Goal: Task Accomplishment & Management: Use online tool/utility

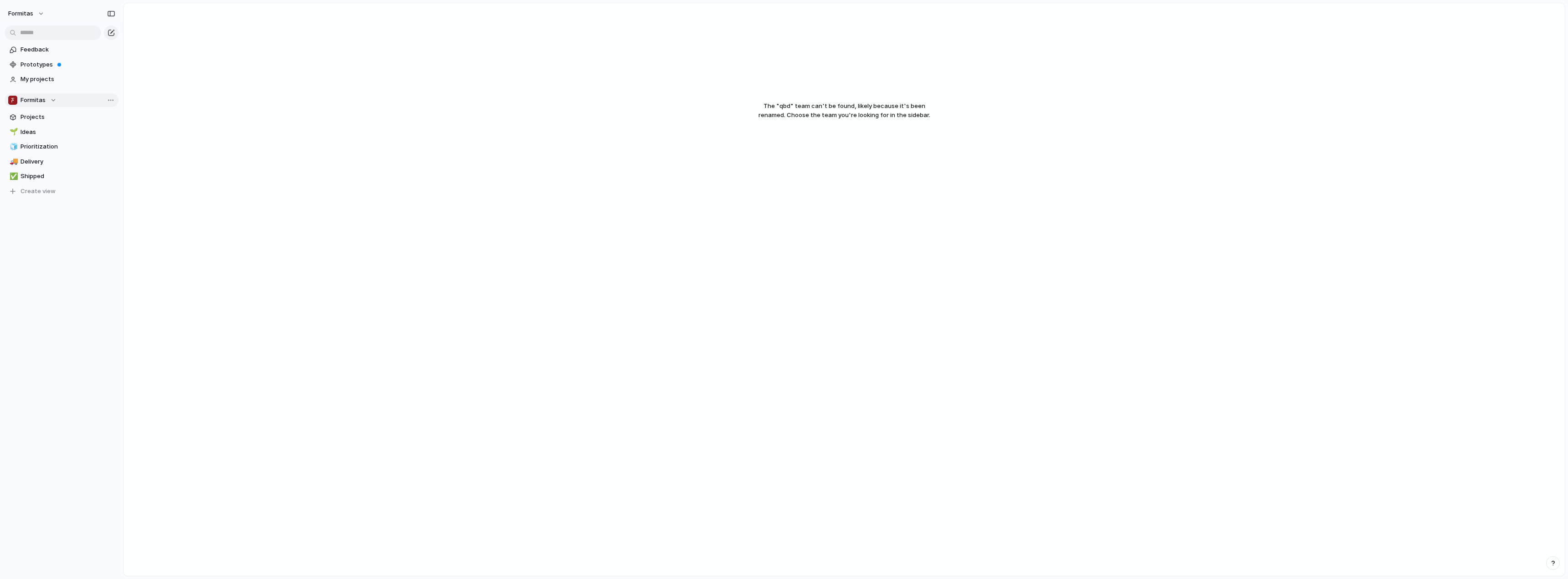
click at [56, 95] on button "Formitas" at bounding box center [61, 100] width 114 height 13
click at [43, 184] on span "Qubedoo" at bounding box center [41, 183] width 26 height 9
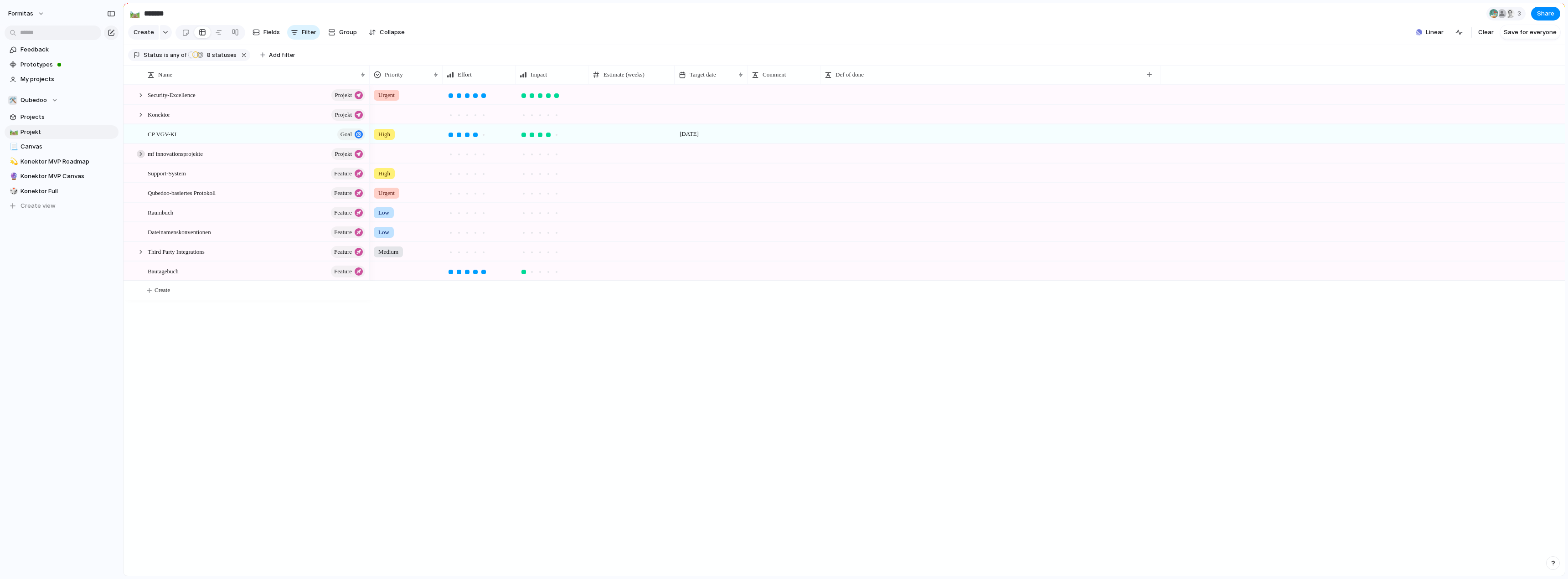
click at [137, 158] on div at bounding box center [141, 153] width 8 height 8
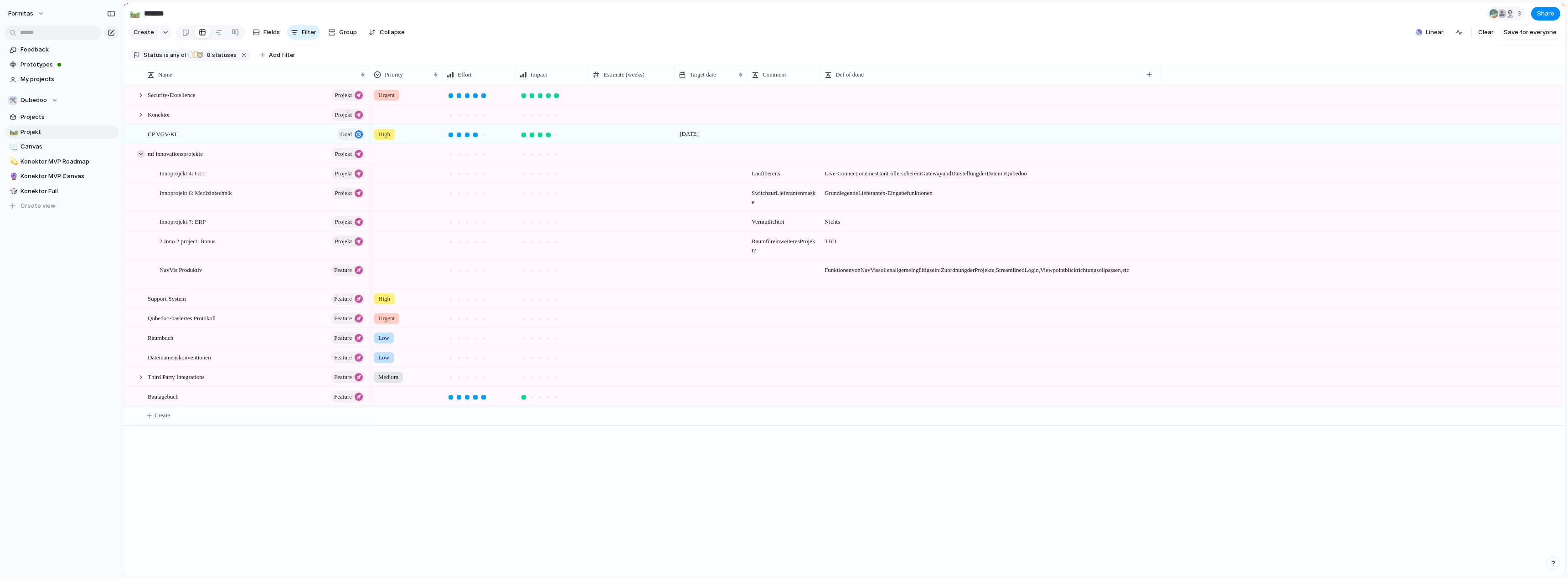
click at [139, 158] on div at bounding box center [141, 153] width 8 height 8
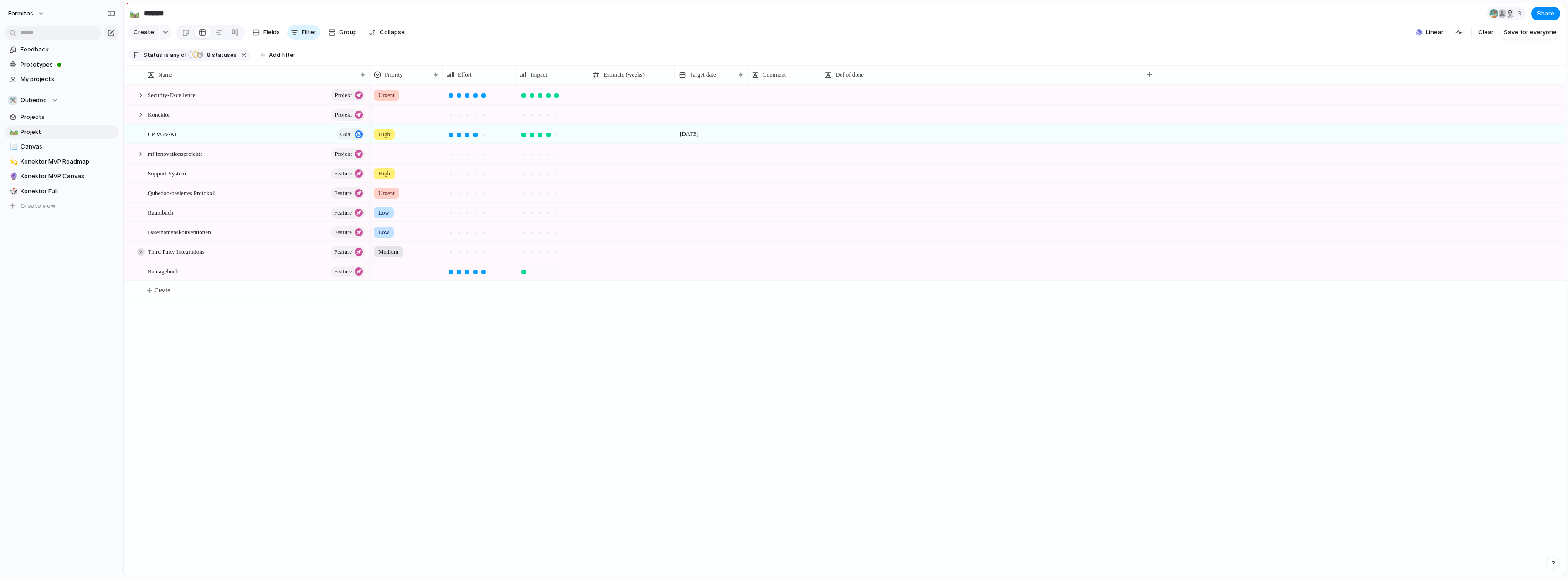
click at [142, 256] on div at bounding box center [141, 251] width 8 height 8
click at [156, 294] on span "Create" at bounding box center [162, 290] width 15 height 9
type textarea "**********"
click at [353, 297] on div at bounding box center [357, 291] width 15 height 12
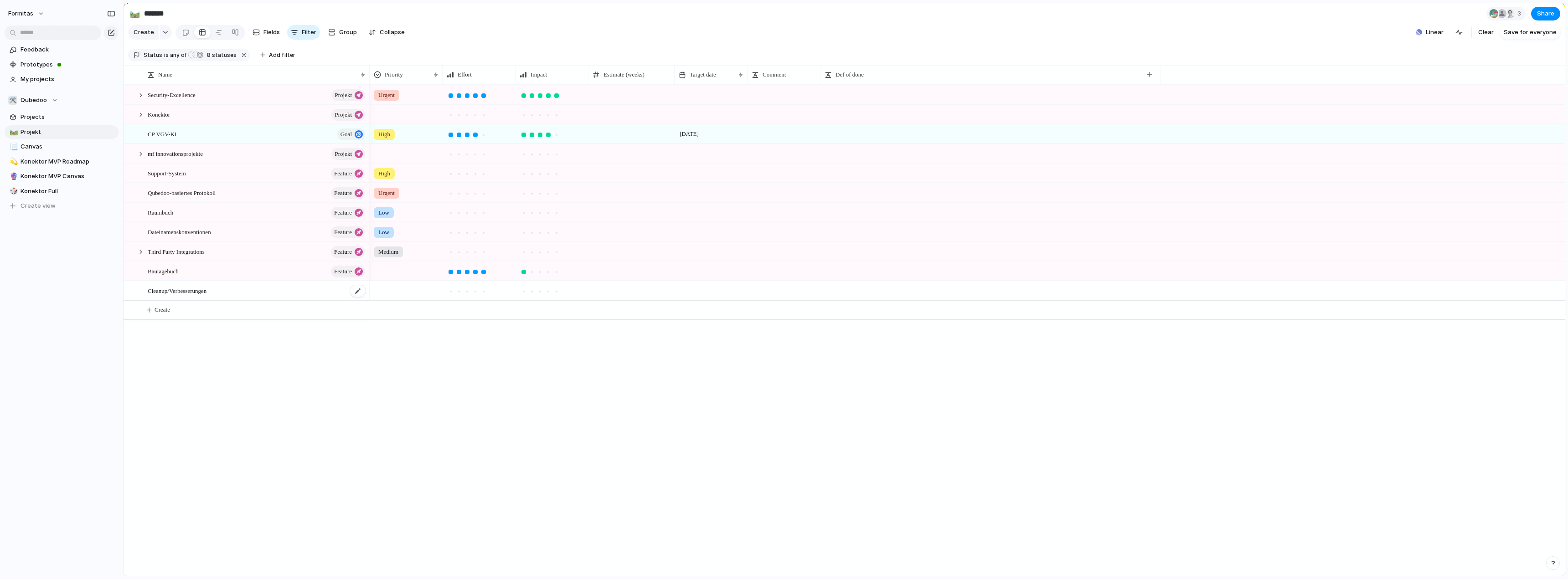
click at [264, 300] on div "Cleanup/Verbesserungen" at bounding box center [257, 291] width 219 height 19
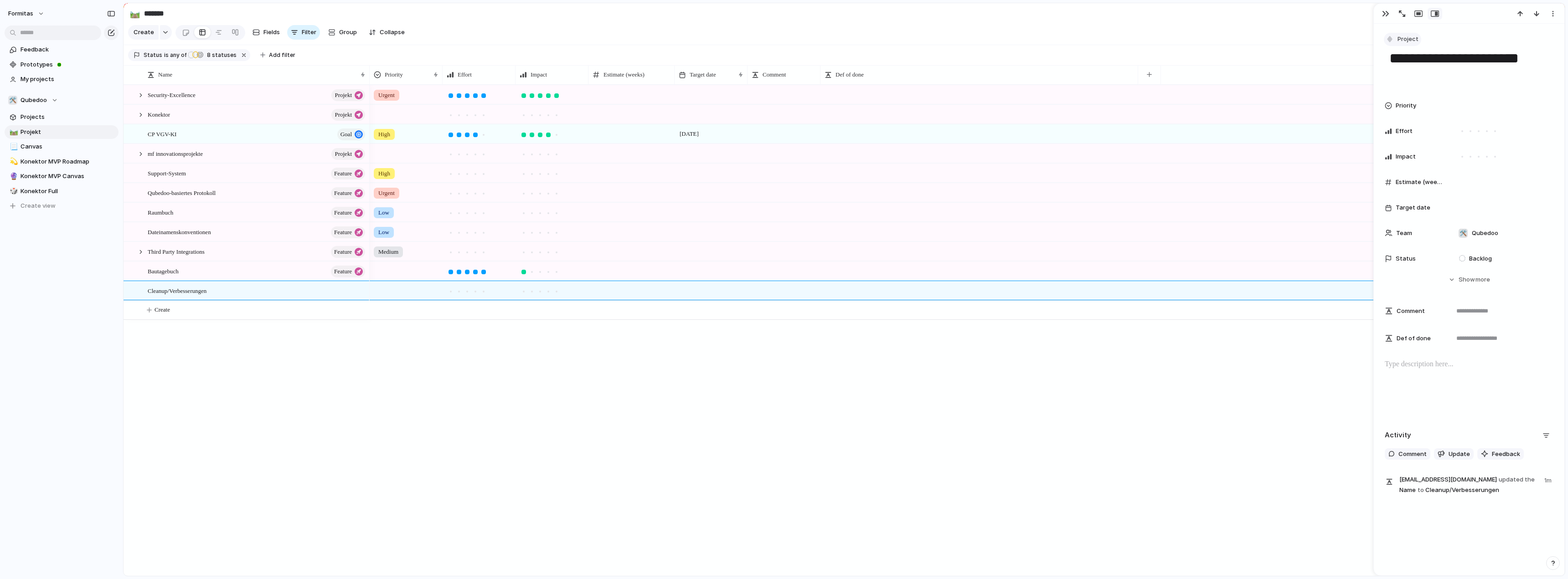
click at [1407, 40] on span "Project" at bounding box center [1408, 39] width 21 height 9
click at [1422, 110] on span "Initiative" at bounding box center [1414, 106] width 25 height 9
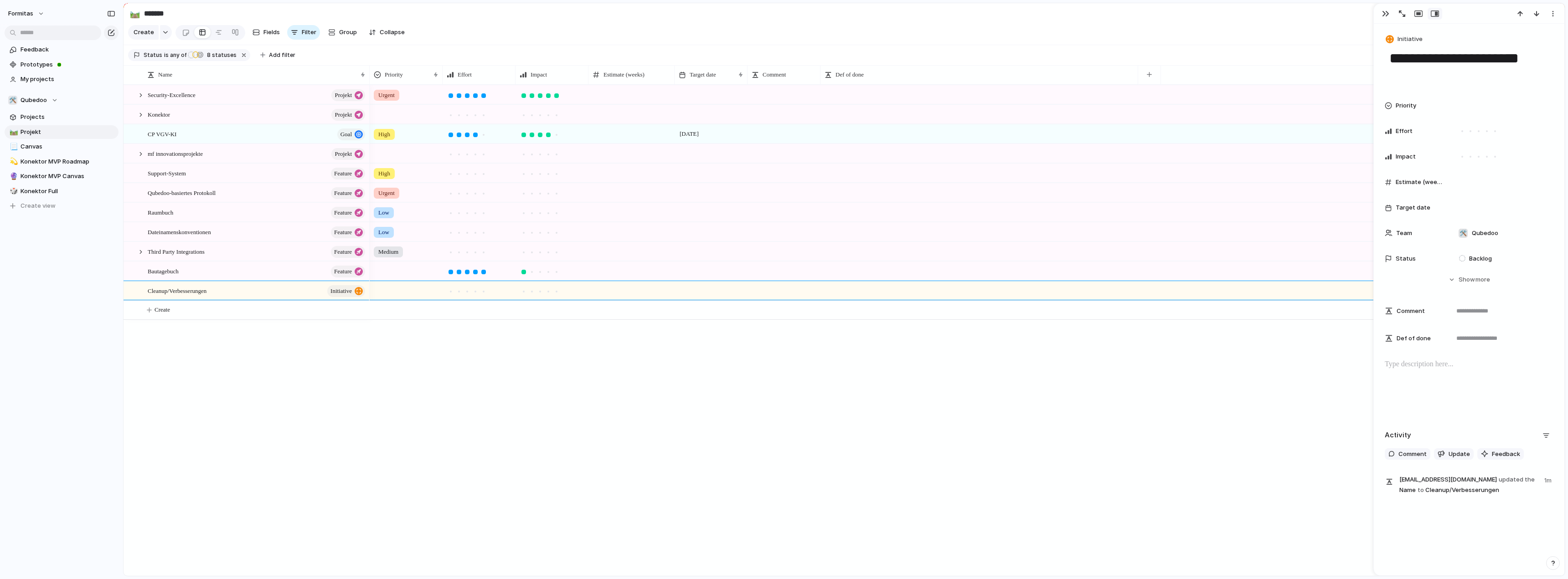
click at [282, 386] on div "Security-Excellence Projekt Konektor Projekt CP VGV-KI goal mf innovationsproje…" at bounding box center [844, 330] width 1441 height 491
click at [194, 300] on div "Cleanup/Verbesserungen initiative" at bounding box center [257, 291] width 219 height 19
click at [225, 300] on div "Cleanup/Verbesserungen initiative" at bounding box center [257, 291] width 219 height 19
click at [1437, 284] on button "Hide Show more" at bounding box center [1469, 279] width 169 height 16
click at [212, 353] on div "Security-Excellence Projekt Konektor Projekt CP VGV-KI goal mf innovationsproje…" at bounding box center [844, 330] width 1441 height 491
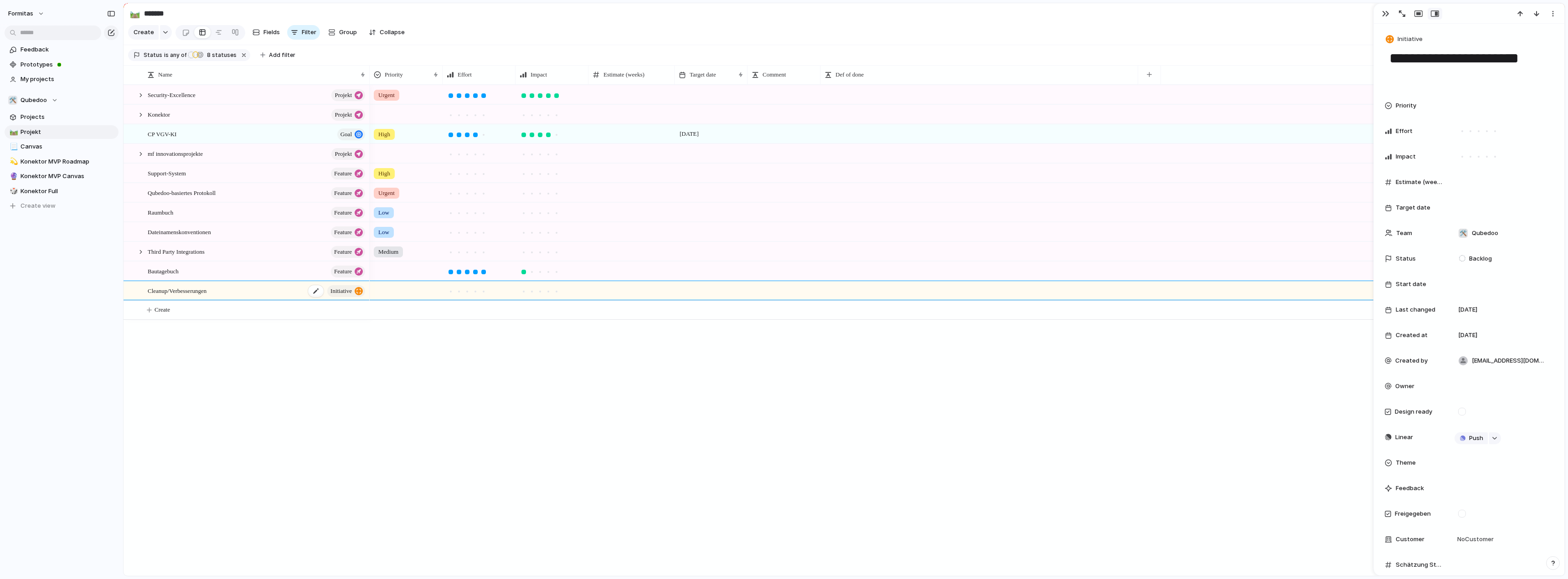
click at [244, 299] on div "Cleanup/Verbesserungen initiative" at bounding box center [257, 291] width 219 height 19
click at [260, 296] on div "Cleanup/Verbesserungen initiative" at bounding box center [257, 291] width 219 height 19
click at [294, 269] on div "Bautagebuch Feature" at bounding box center [257, 271] width 219 height 19
type textarea "**********"
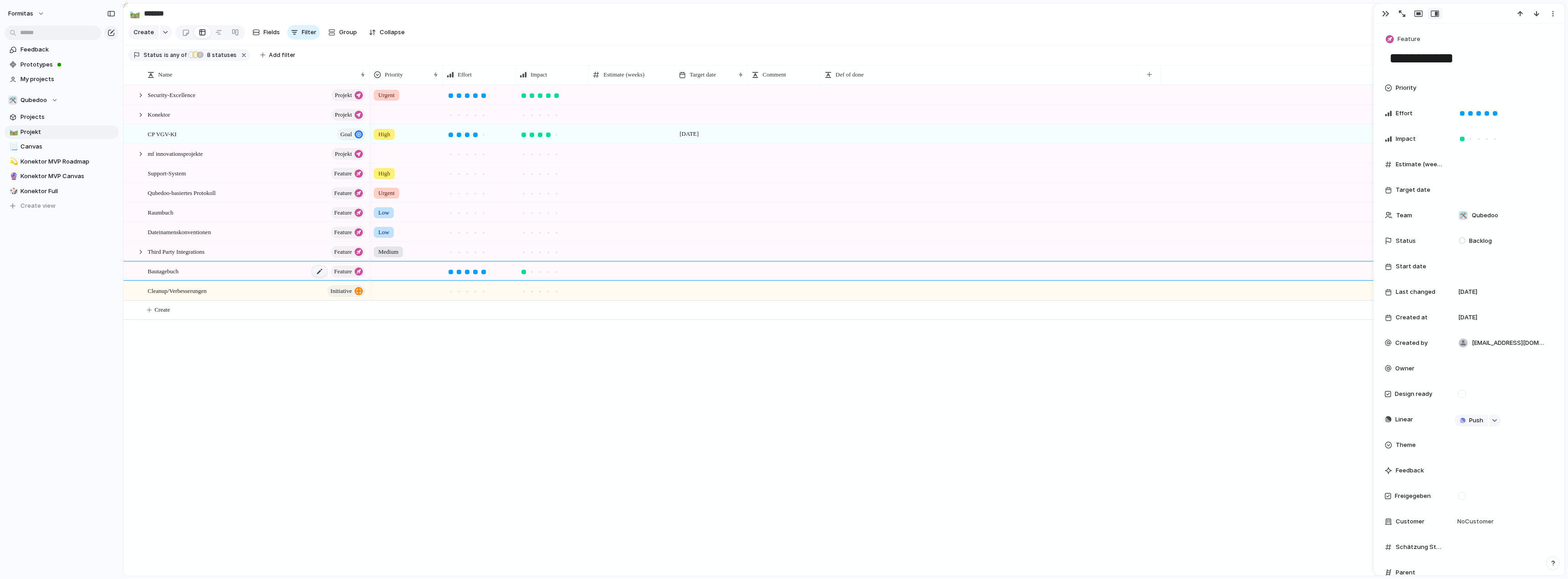
click at [317, 277] on div at bounding box center [319, 271] width 15 height 12
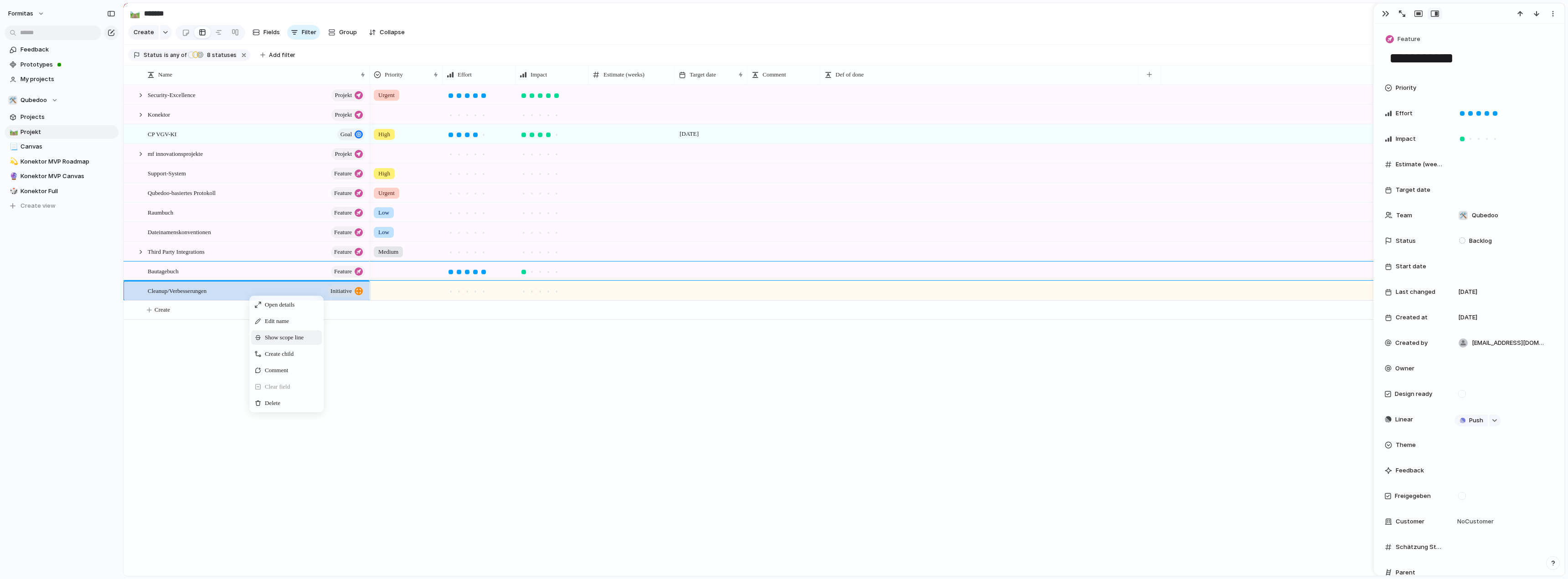
click at [301, 356] on span "Context Menu" at bounding box center [299, 353] width 4 height 9
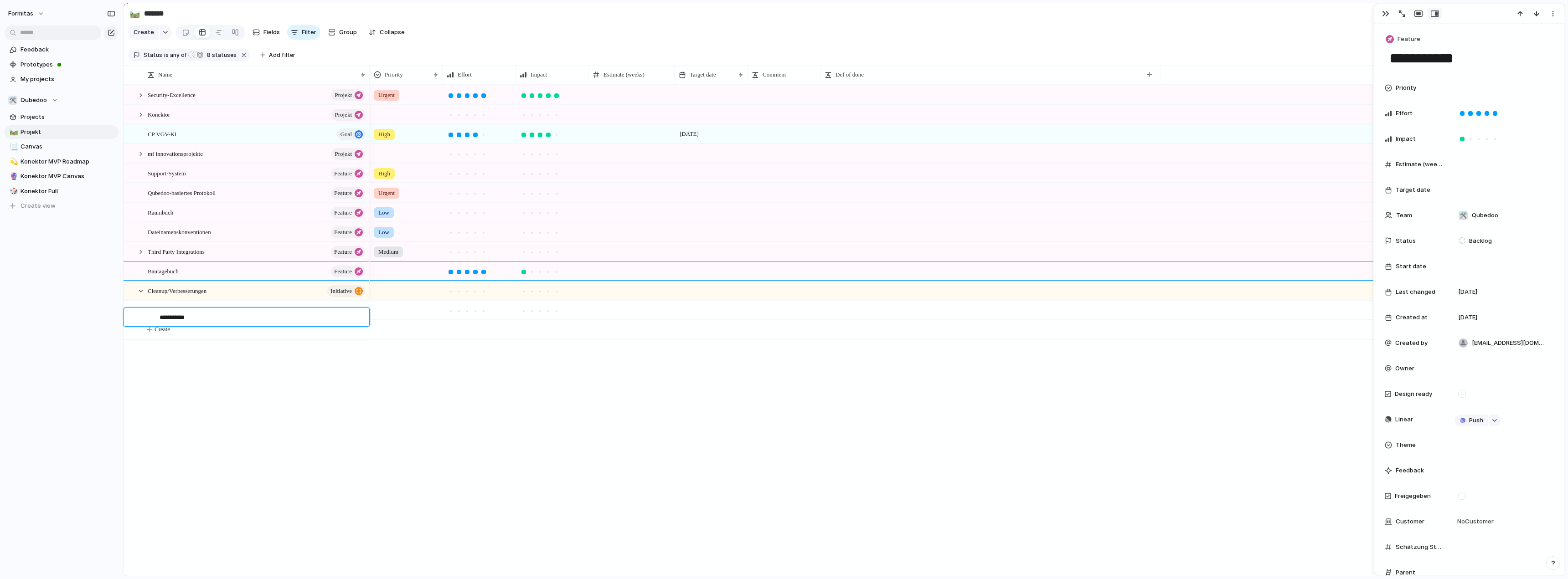
type textarea "**********"
click at [223, 335] on div "Mage Git Deploy Flow" at bounding box center [263, 330] width 207 height 19
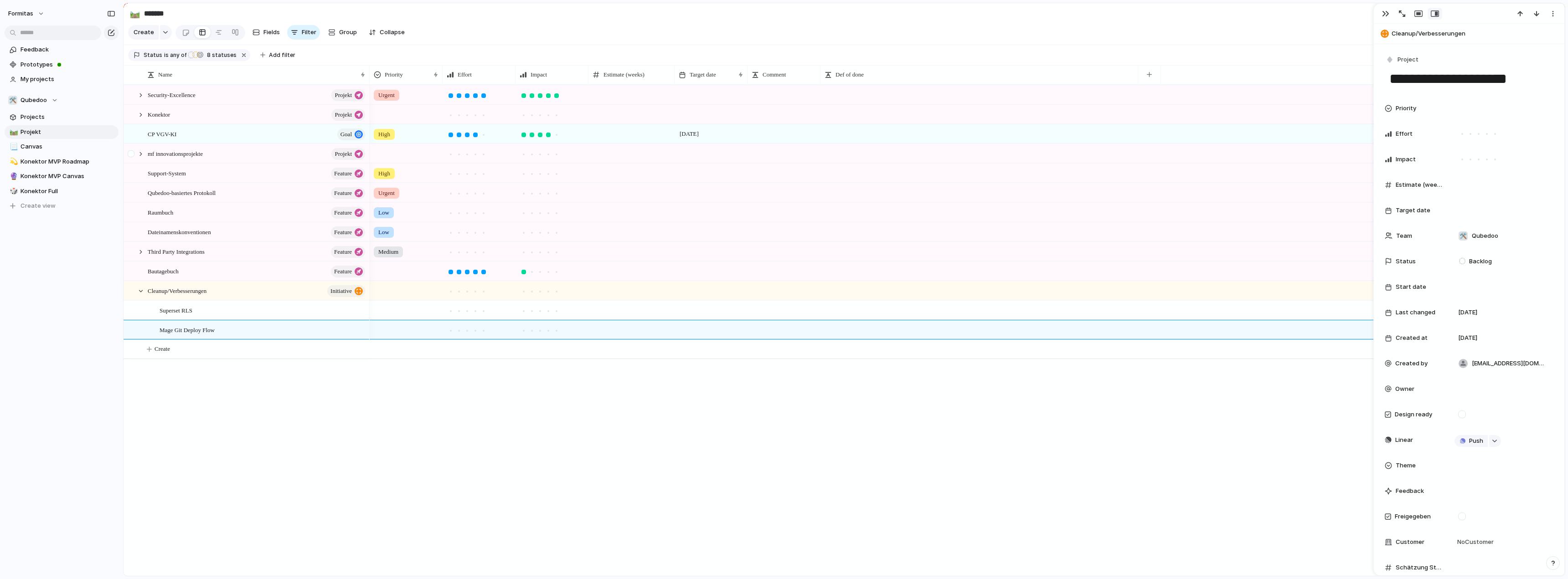
click at [136, 161] on div at bounding box center [132, 156] width 16 height 24
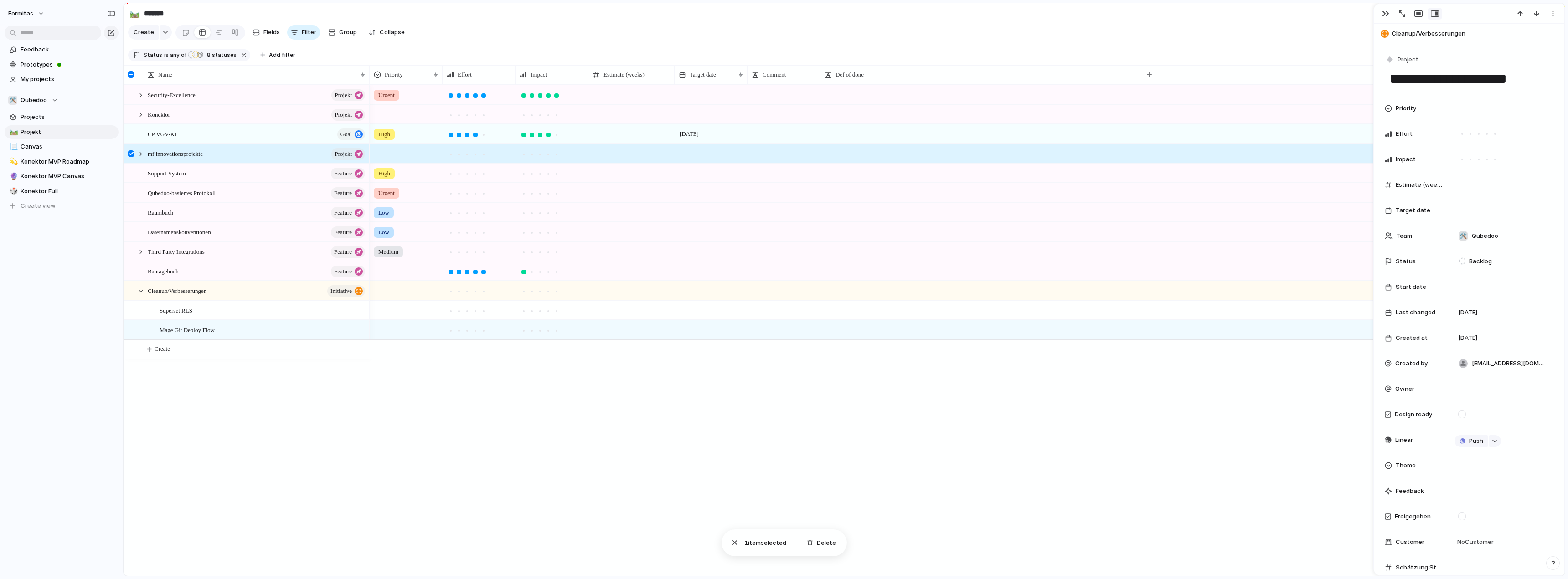
click at [129, 157] on div at bounding box center [131, 153] width 7 height 7
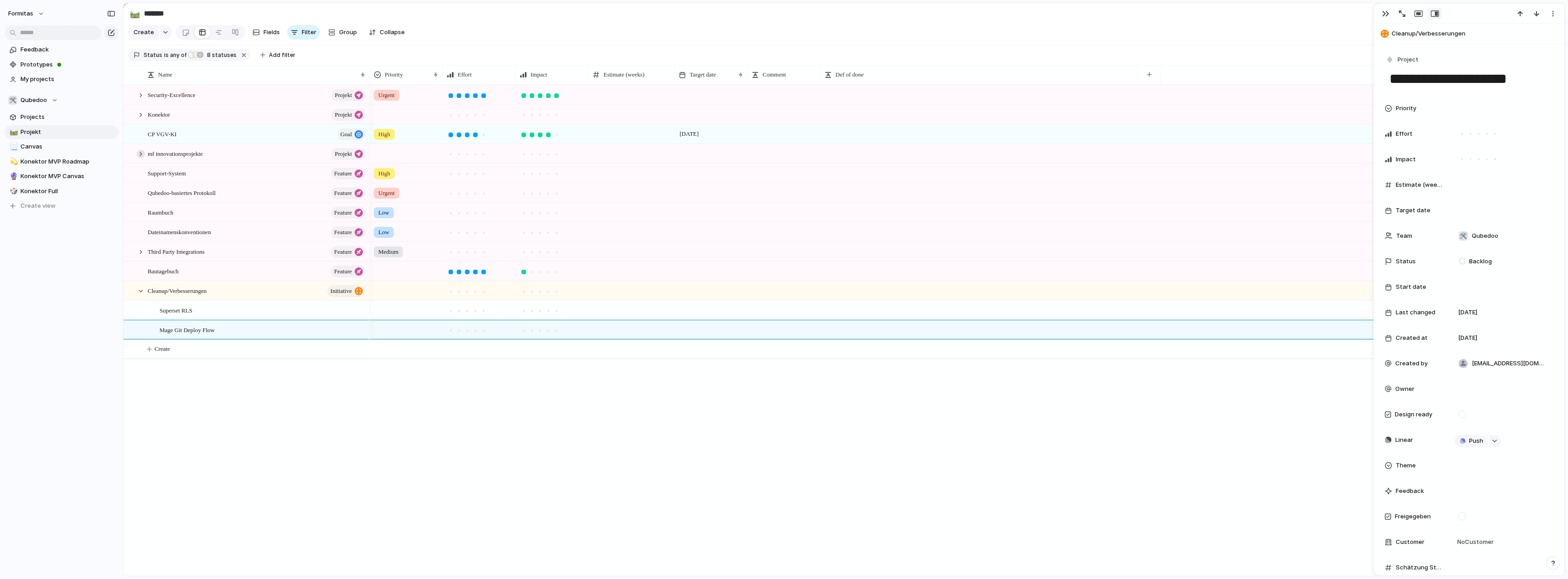
click at [139, 158] on div at bounding box center [141, 153] width 8 height 8
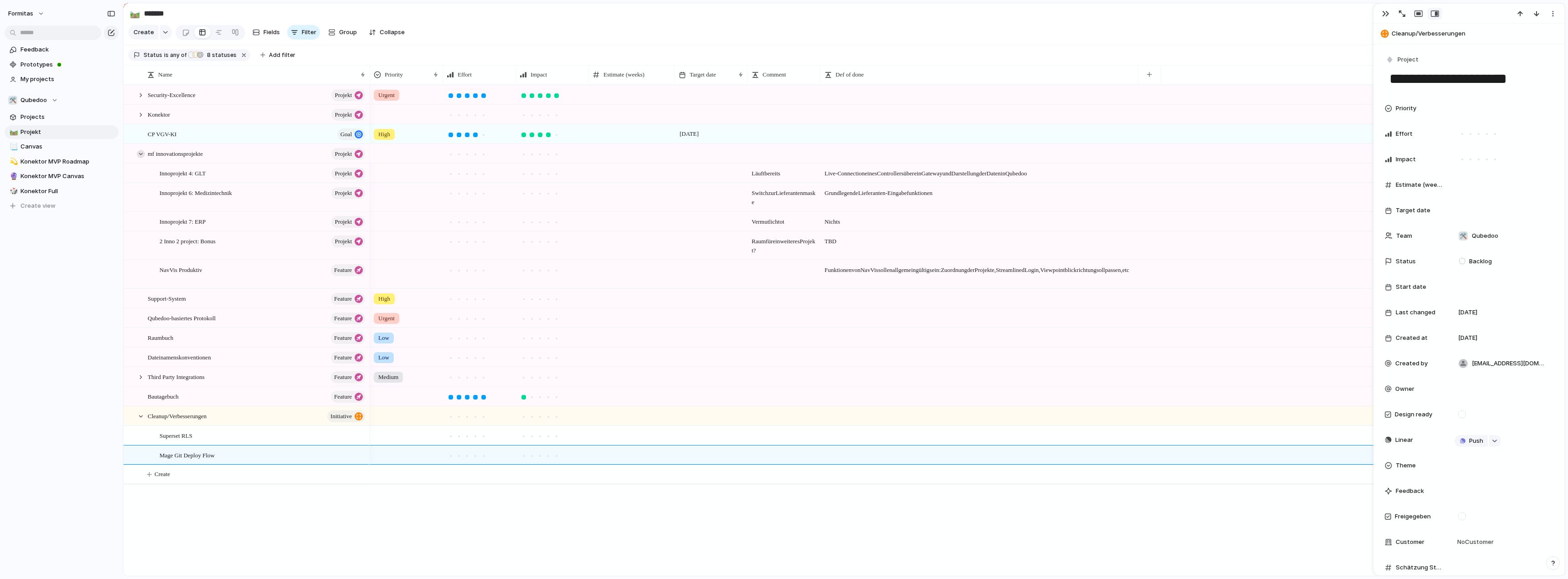
click at [140, 158] on div at bounding box center [141, 153] width 8 height 8
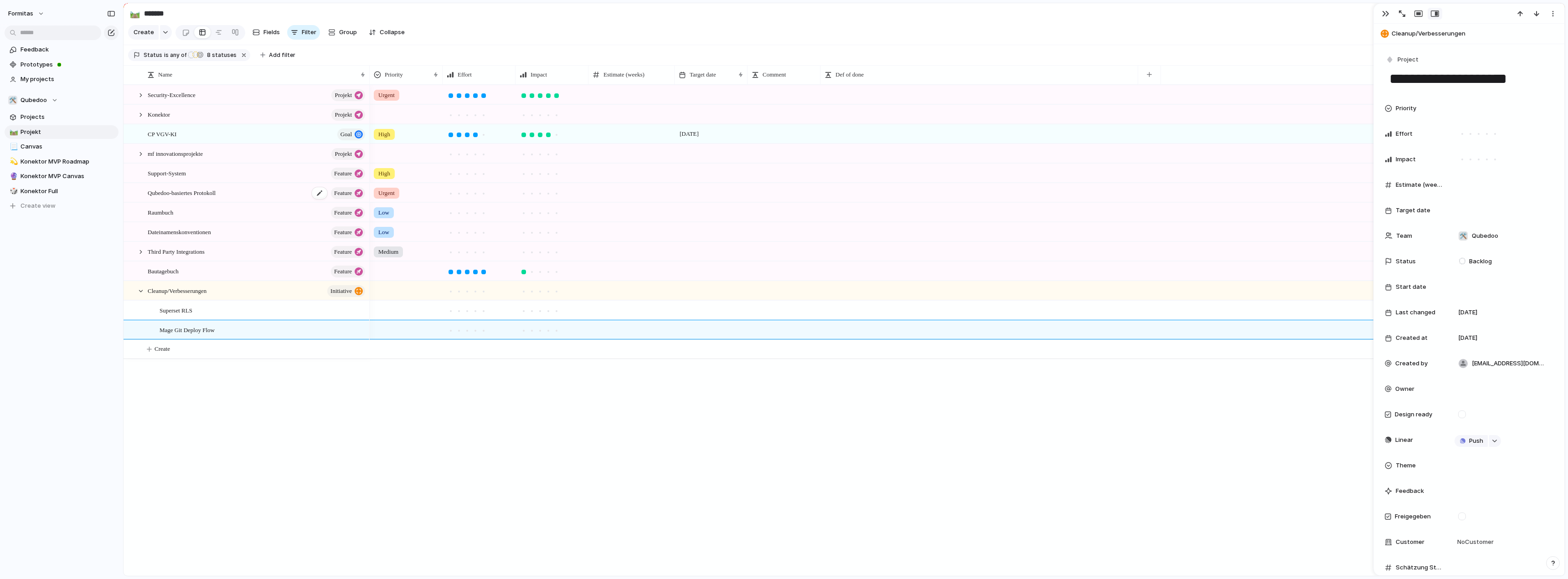
click at [206, 198] on span "Qubedoo-basiertes Protokoll" at bounding box center [182, 192] width 68 height 10
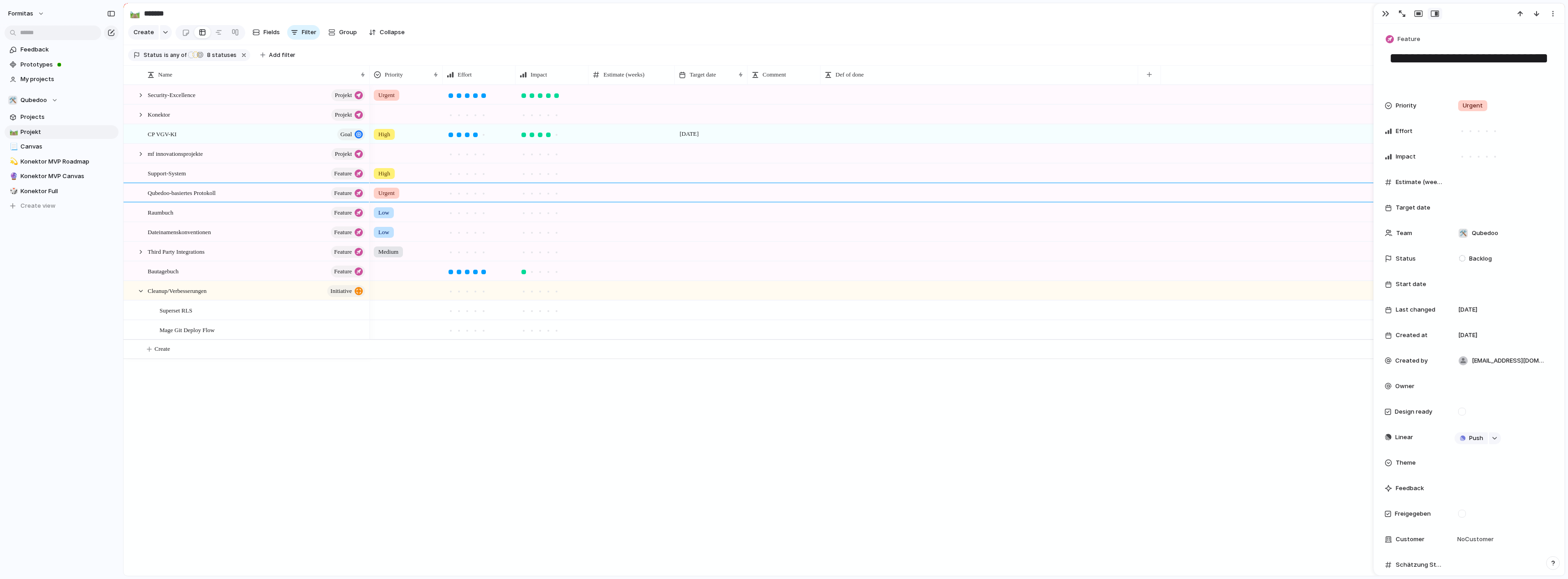
click at [257, 460] on div "Security-Excellence Projekt Konektor Projekt CP VGV-KI goal mf innovationsproje…" at bounding box center [844, 330] width 1441 height 491
click at [234, 339] on div "Mage Git Deploy Flow" at bounding box center [263, 330] width 207 height 19
type textarea "**********"
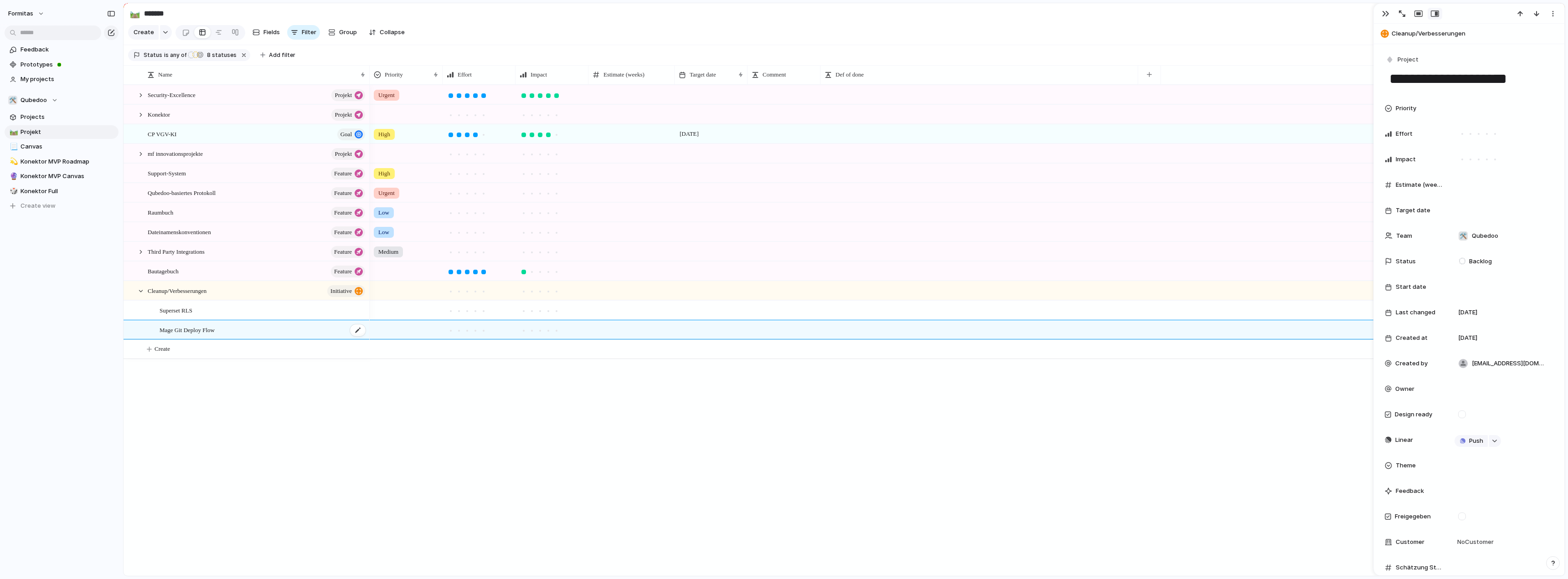
click at [237, 338] on div "Mage Git Deploy Flow" at bounding box center [263, 330] width 207 height 19
type textarea "**********"
click at [219, 317] on div "Superset RLS" at bounding box center [263, 310] width 207 height 19
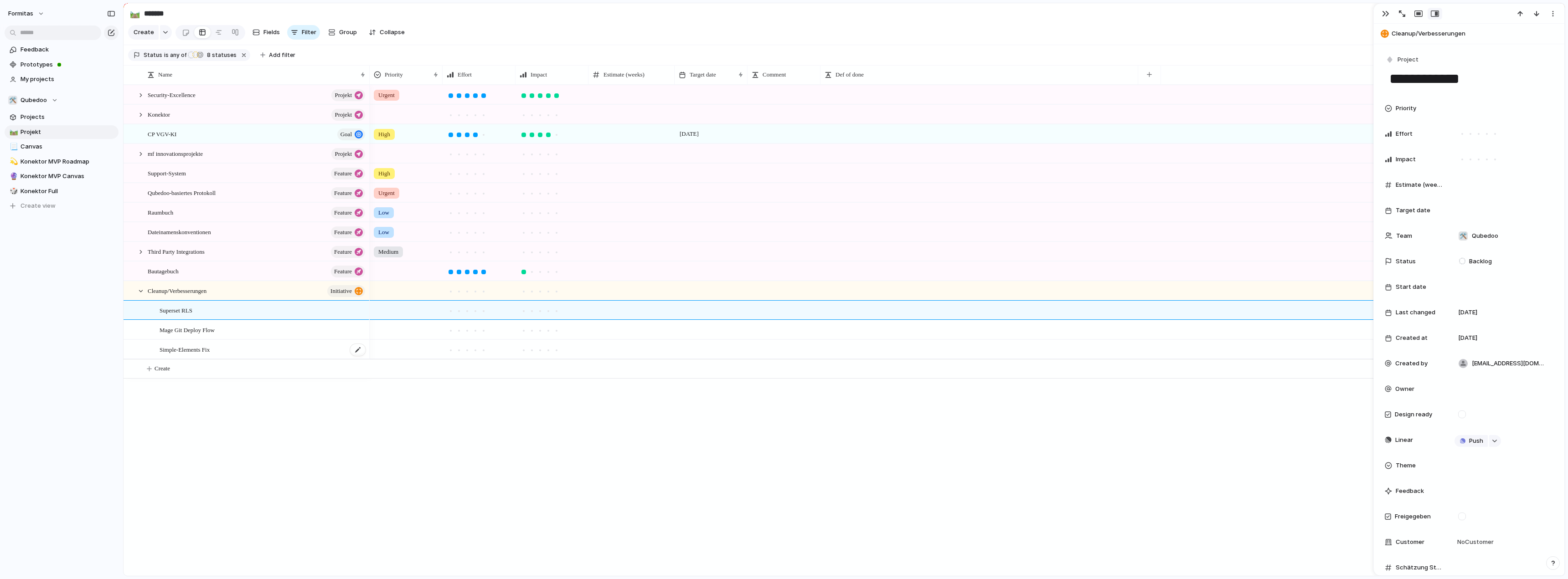
click at [234, 353] on div "Simple-Elements Fix" at bounding box center [263, 349] width 207 height 19
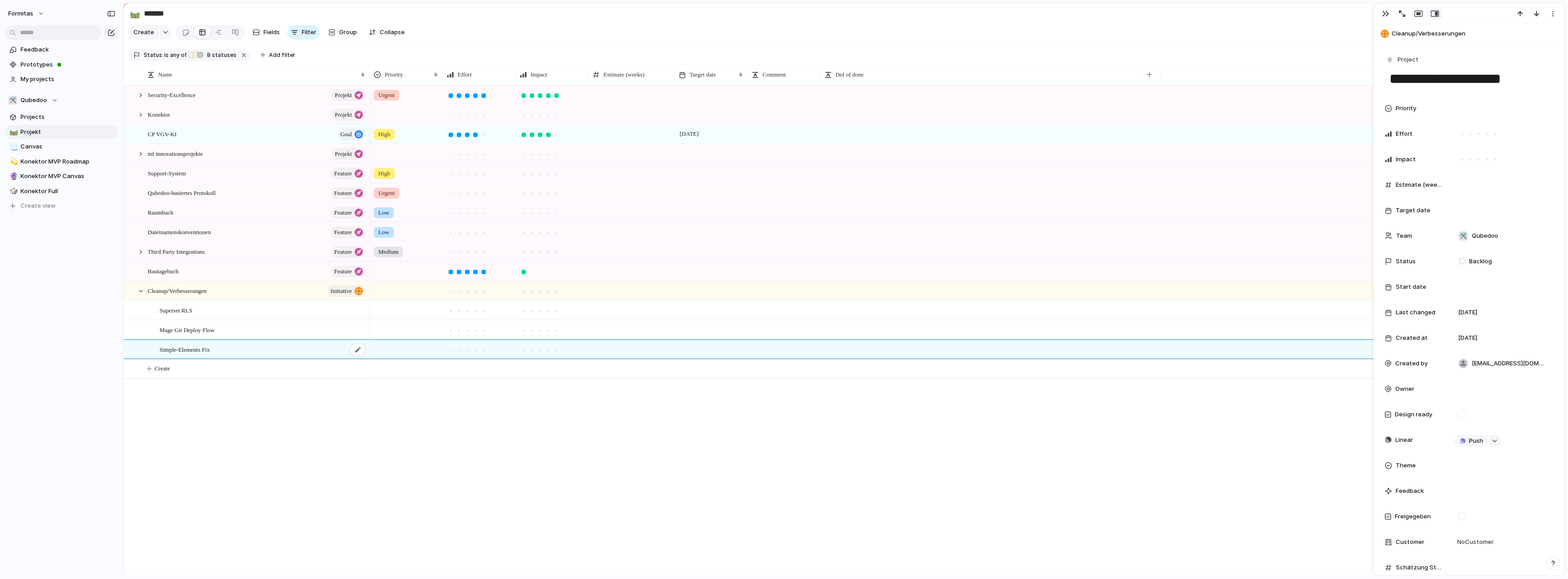
click at [246, 356] on div "Simple-Elements Fix" at bounding box center [263, 349] width 207 height 19
click at [168, 484] on div "Security-Excellence Projekt Konektor Projekt CP VGV-KI goal mf innovationsproje…" at bounding box center [844, 330] width 1441 height 491
click at [145, 296] on div at bounding box center [136, 291] width 24 height 19
click at [142, 295] on div at bounding box center [141, 291] width 8 height 8
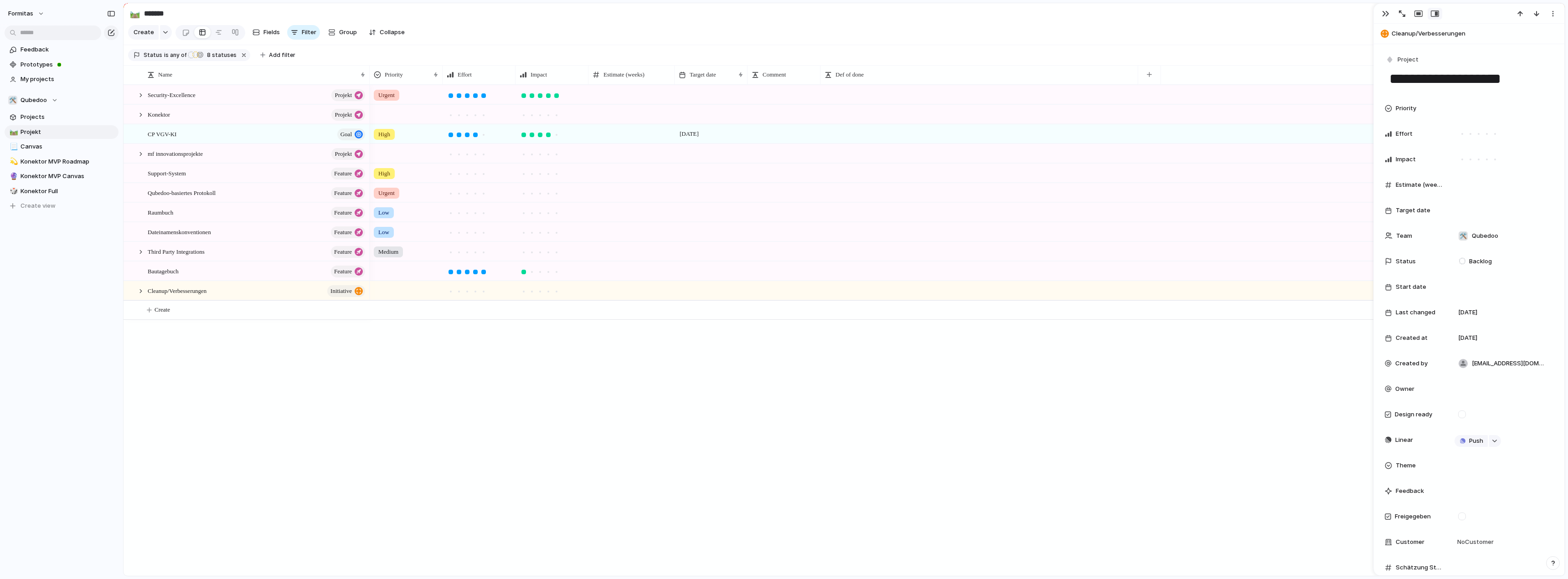
drag, startPoint x: 169, startPoint y: 462, endPoint x: 208, endPoint y: 403, distance: 70.7
click at [173, 456] on div "Security-Excellence Projekt Konektor Projekt CP VGV-KI goal mf innovationsproje…" at bounding box center [844, 330] width 1441 height 491
click at [224, 291] on div "Cleanup/Verbesserungen initiative" at bounding box center [257, 291] width 219 height 19
click at [140, 295] on div at bounding box center [141, 291] width 8 height 8
click at [231, 353] on div "Simple-Elements Fix" at bounding box center [263, 349] width 207 height 19
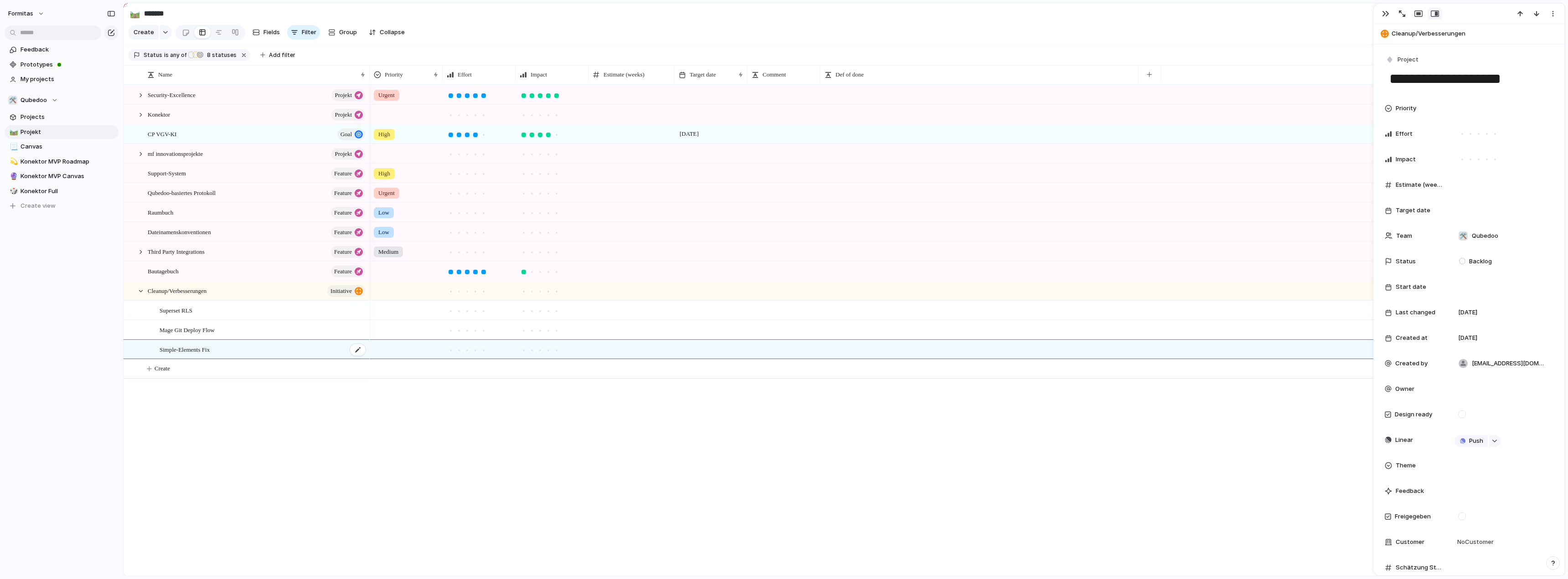
click at [233, 356] on div "Simple-Elements Fix" at bounding box center [263, 349] width 207 height 19
click at [236, 367] on div at bounding box center [257, 376] width 219 height 18
click at [237, 355] on div "Simple-Elements Fix#" at bounding box center [263, 349] width 207 height 19
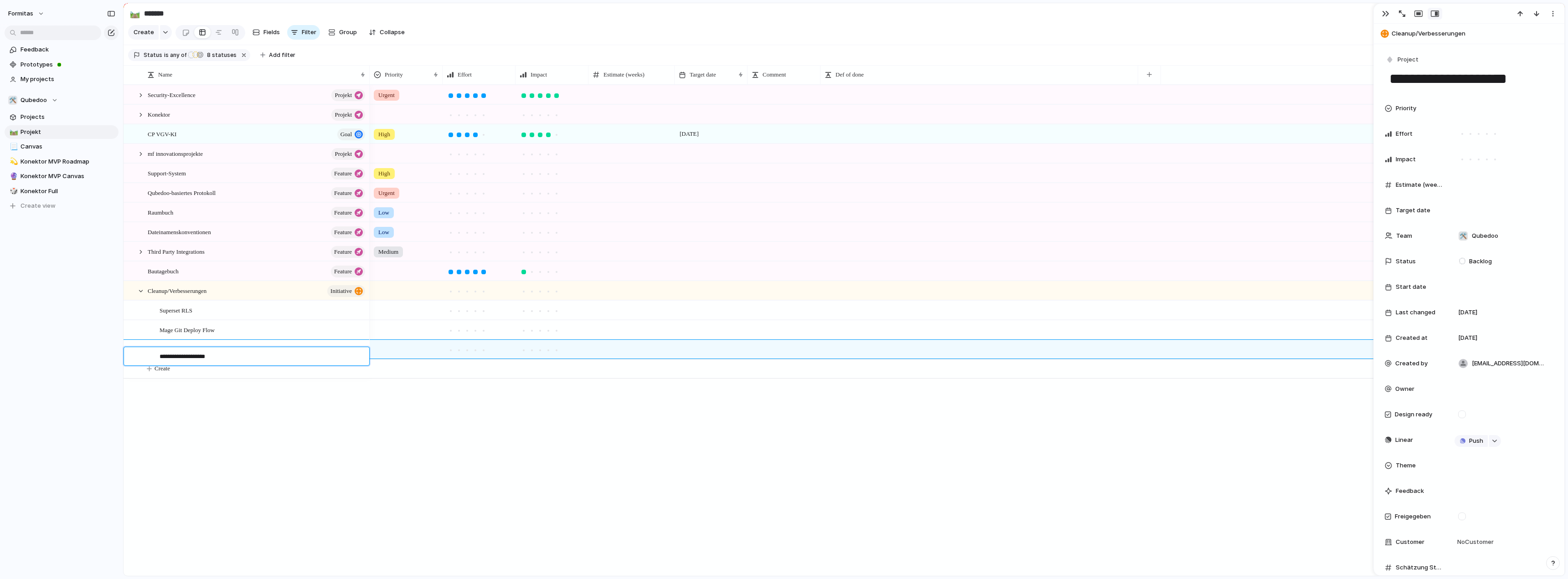
type textarea "**********"
click at [242, 370] on div at bounding box center [257, 376] width 219 height 18
click at [242, 372] on textarea at bounding box center [261, 376] width 203 height 10
type textarea "**********"
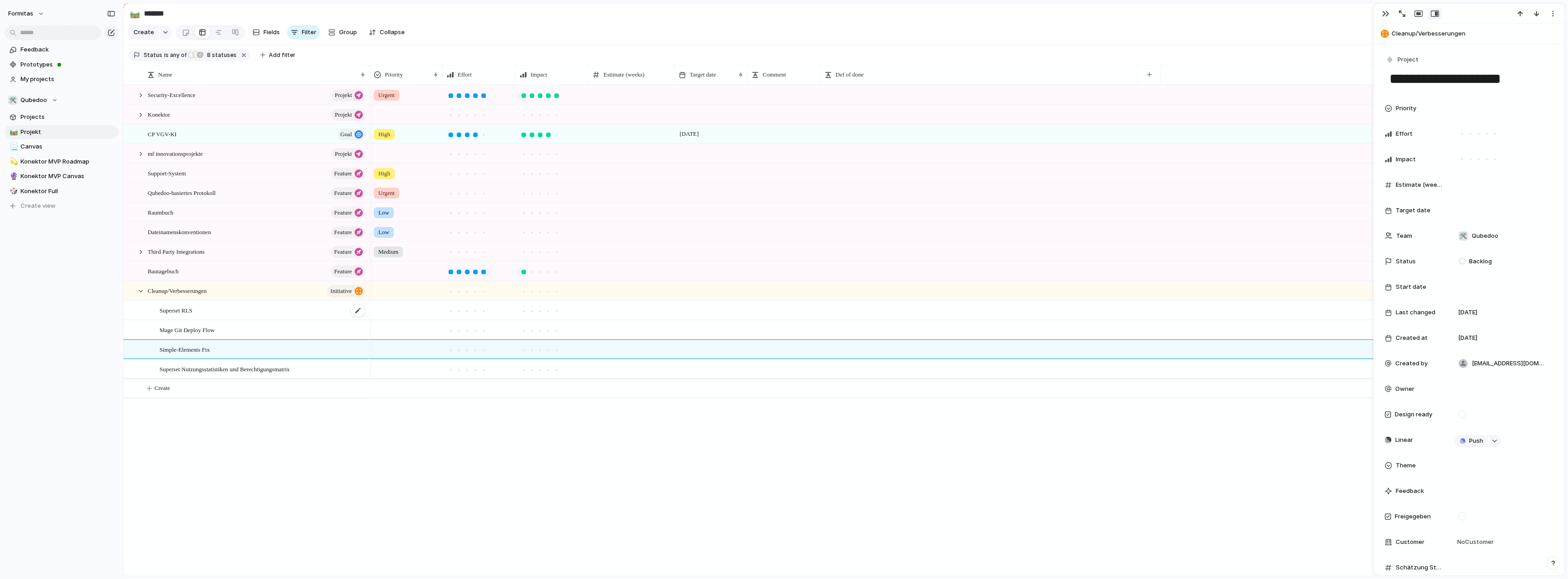
click at [259, 315] on div "Superset RLS" at bounding box center [263, 310] width 207 height 19
type textarea "**********"
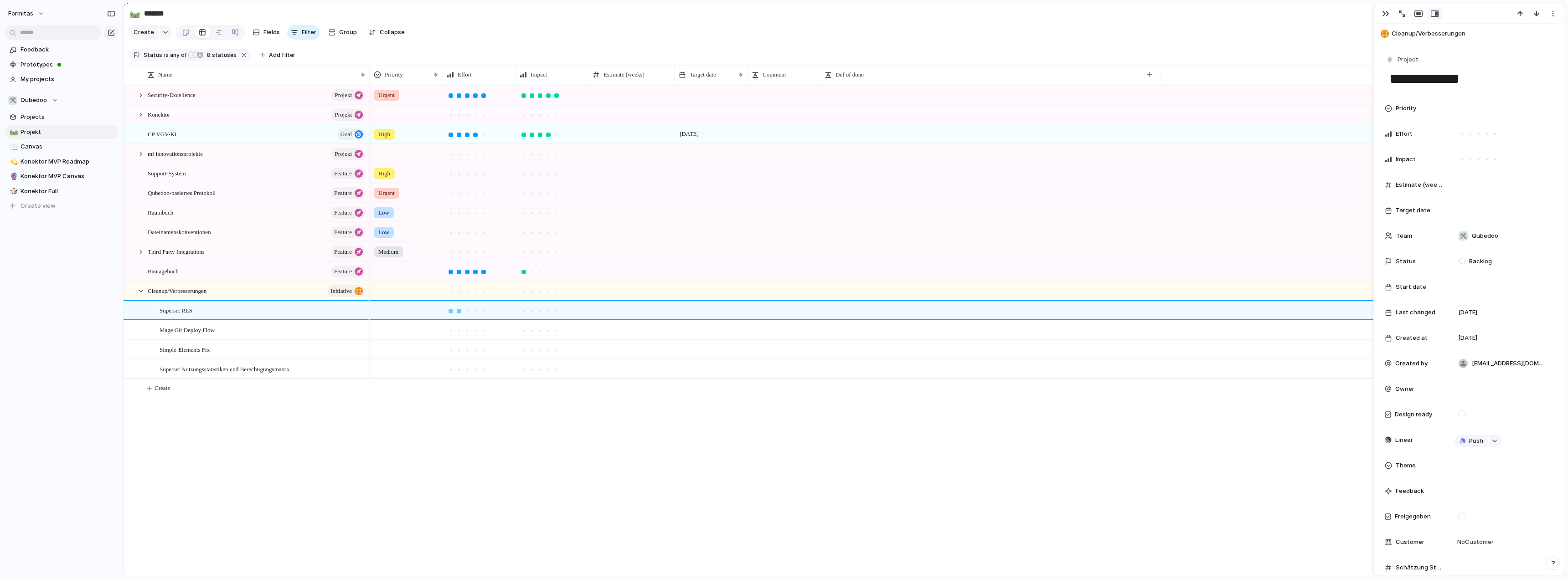
click at [462, 315] on div at bounding box center [458, 311] width 8 height 8
click at [548, 313] on div at bounding box center [548, 311] width 4 height 4
click at [491, 489] on div "Urgent High [DATE] High Urgent Low Low Medium" at bounding box center [967, 330] width 1195 height 491
click at [632, 79] on span "Estimate (weeks)" at bounding box center [623, 74] width 41 height 9
click at [632, 85] on div "Modify Hide Sort ascending Sort descending" at bounding box center [784, 290] width 1568 height 579
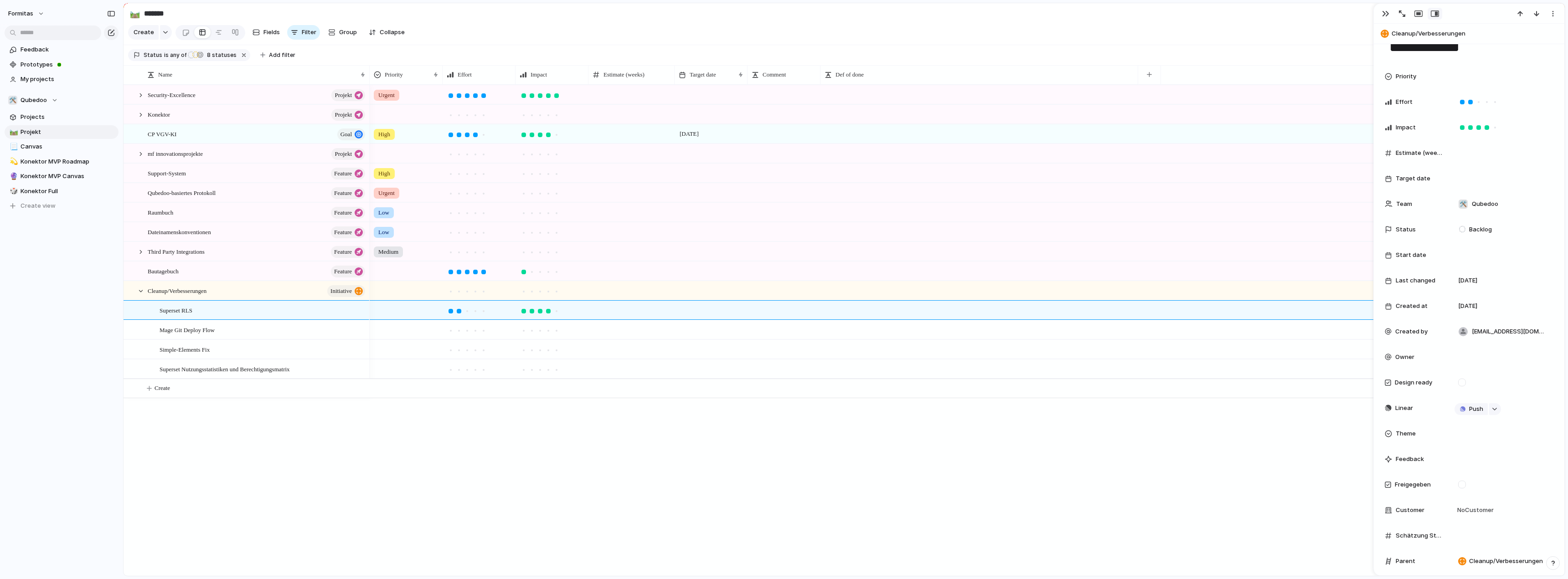
scroll to position [46, 0]
click at [1421, 135] on span "Estimate (weeks)" at bounding box center [1419, 139] width 47 height 9
click at [1409, 141] on span "Estimate (weeks)" at bounding box center [1419, 139] width 47 height 9
click at [1387, 137] on div at bounding box center [1388, 139] width 7 height 7
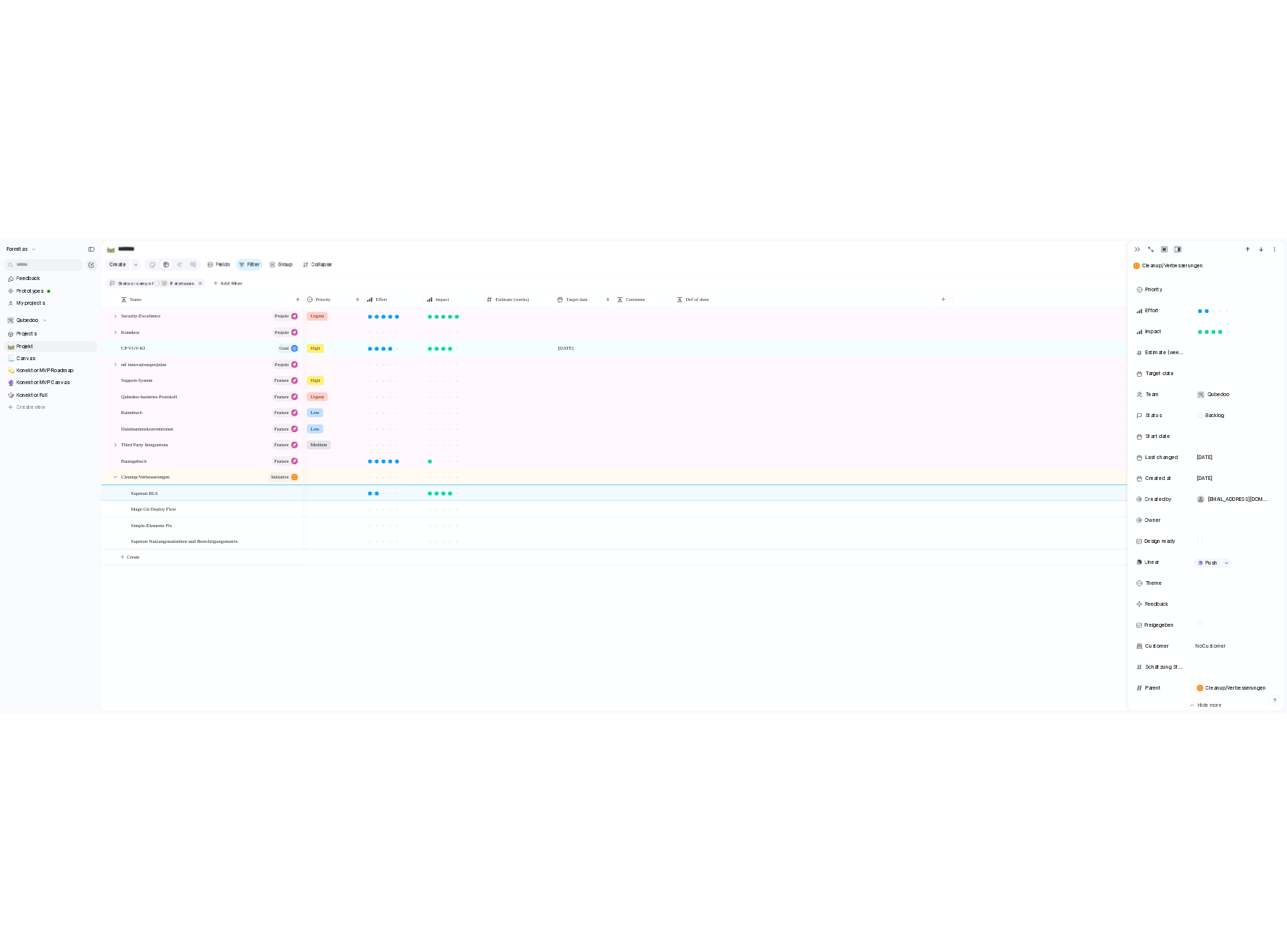
scroll to position [449, 0]
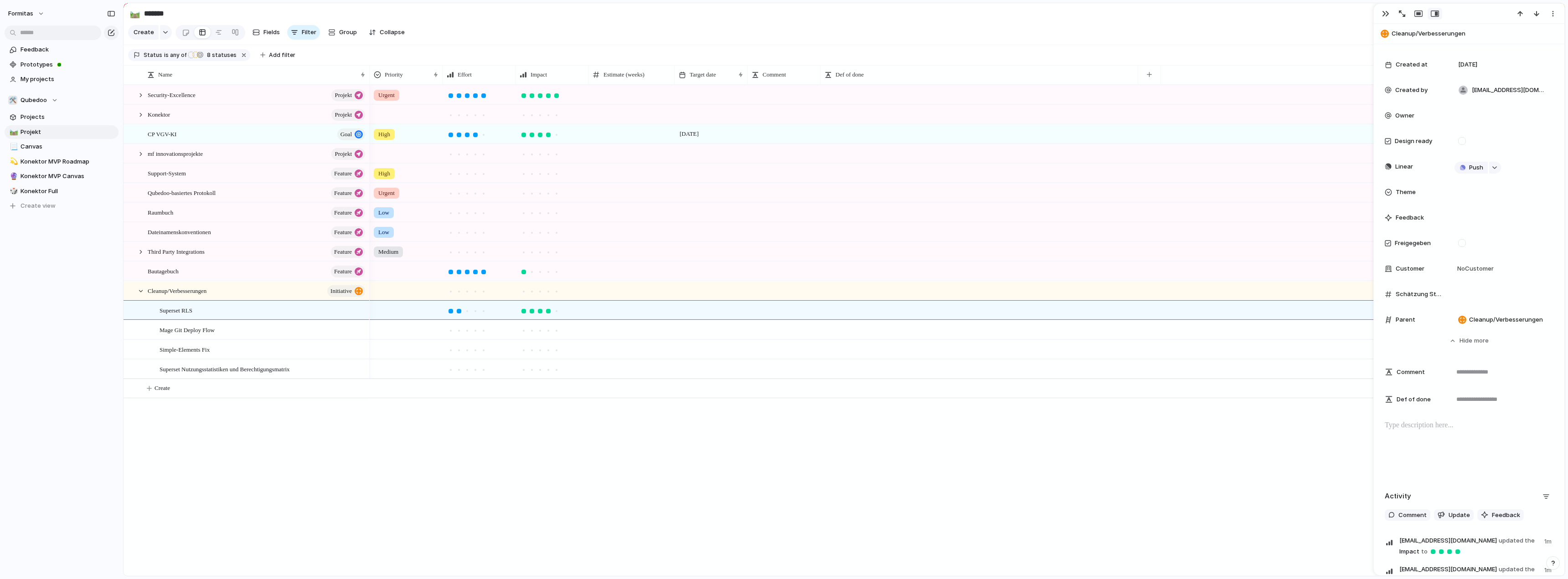
click at [1413, 296] on span "Schätzung Stunden" at bounding box center [1419, 294] width 47 height 9
click at [618, 114] on span "Hide" at bounding box center [614, 116] width 13 height 9
click at [1076, 79] on div "Priority Effort Impact Target date Comment Def of done" at bounding box center [967, 74] width 1195 height 19
click at [1068, 78] on button "button" at bounding box center [1063, 74] width 19 height 16
click at [1093, 314] on span "Schätzung Stunden" at bounding box center [1099, 311] width 59 height 9
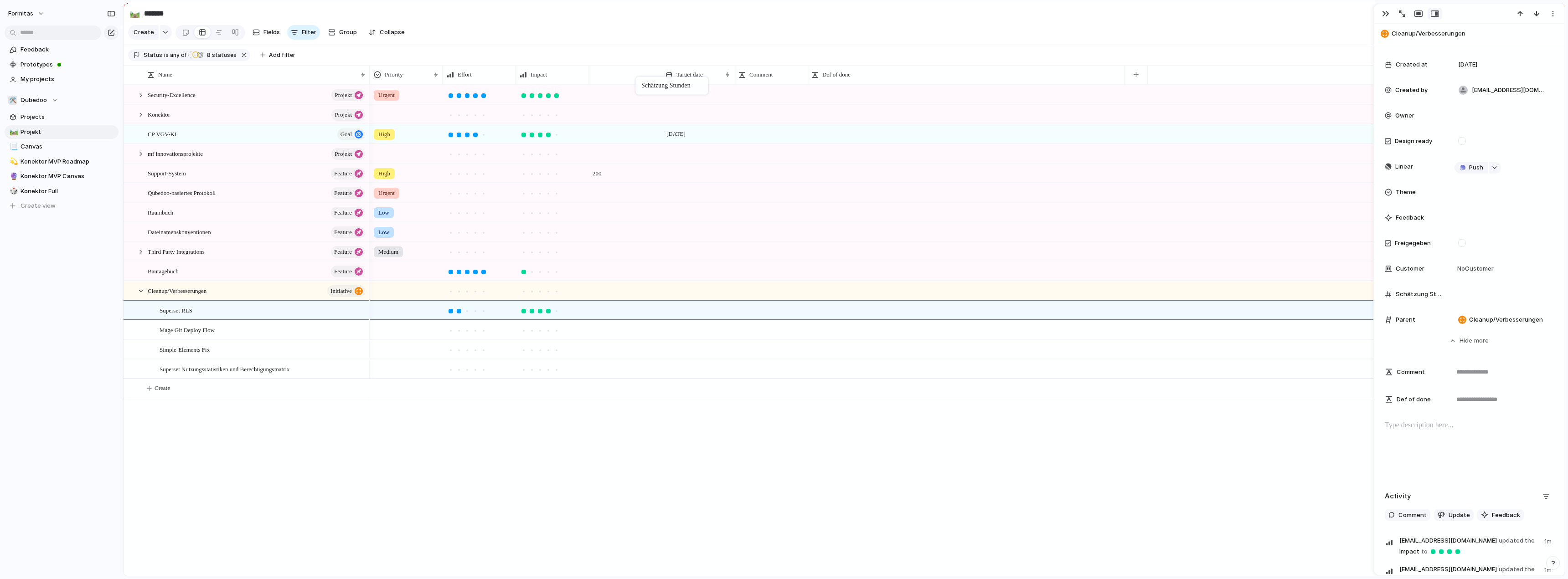
drag, startPoint x: 1081, startPoint y: 81, endPoint x: 637, endPoint y: 78, distance: 444.0
click at [674, 452] on div "Urgent High [DATE] High 200 Urgent Low Low Medium" at bounding box center [967, 330] width 1195 height 491
click at [604, 178] on span "200" at bounding box center [625, 171] width 72 height 14
click at [636, 483] on div "Urgent High [DATE] High *** Urgent Low Low Medium" at bounding box center [967, 330] width 1195 height 491
click at [590, 315] on div at bounding box center [625, 310] width 73 height 19
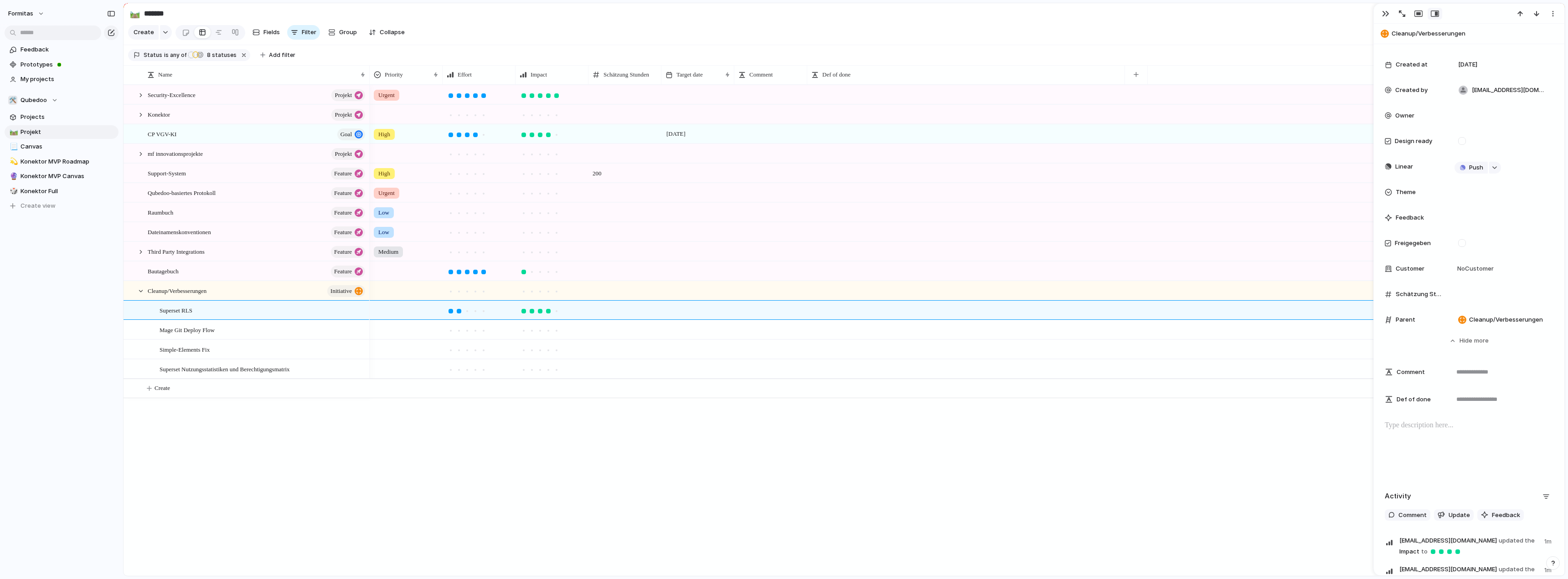
click at [601, 316] on input "number" at bounding box center [625, 312] width 72 height 22
click at [603, 320] on input "number" at bounding box center [625, 312] width 72 height 22
type input "**"
click at [606, 325] on span at bounding box center [625, 323] width 72 height 5
type input "**"
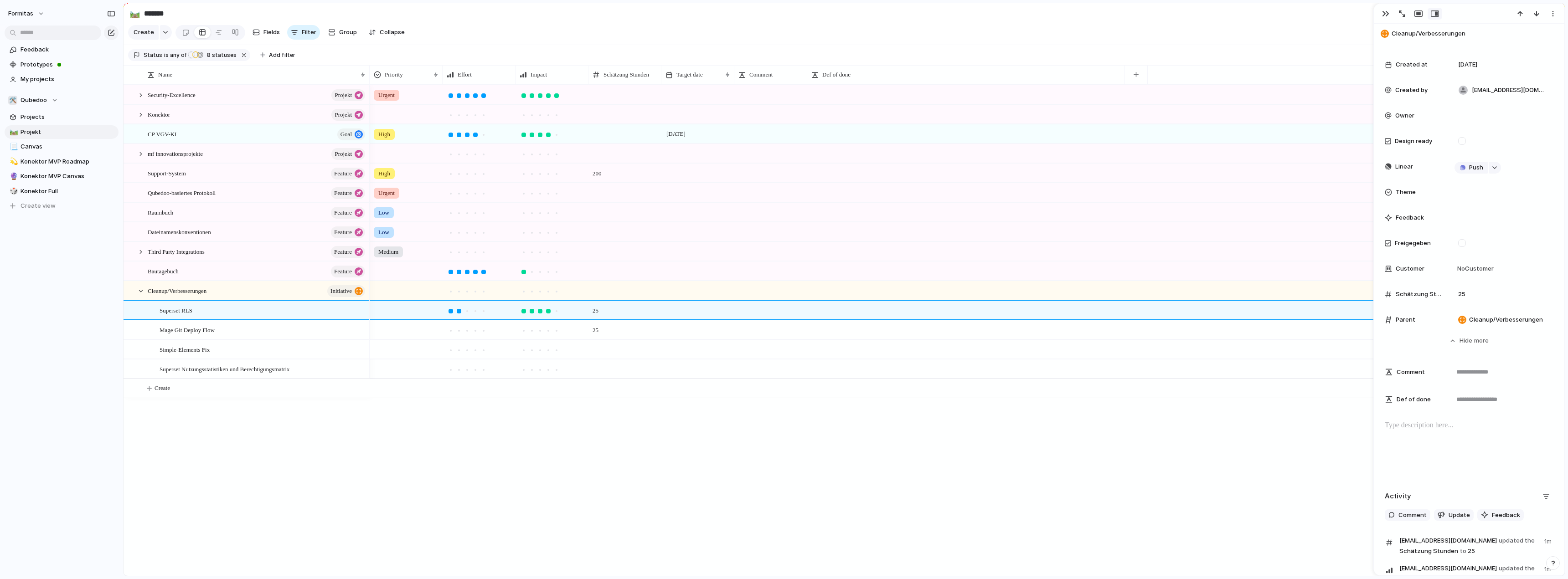
click at [609, 345] on span at bounding box center [625, 342] width 72 height 5
type input "**"
click at [614, 376] on div at bounding box center [625, 369] width 73 height 19
type input "**"
click at [461, 335] on div at bounding box center [458, 330] width 8 height 8
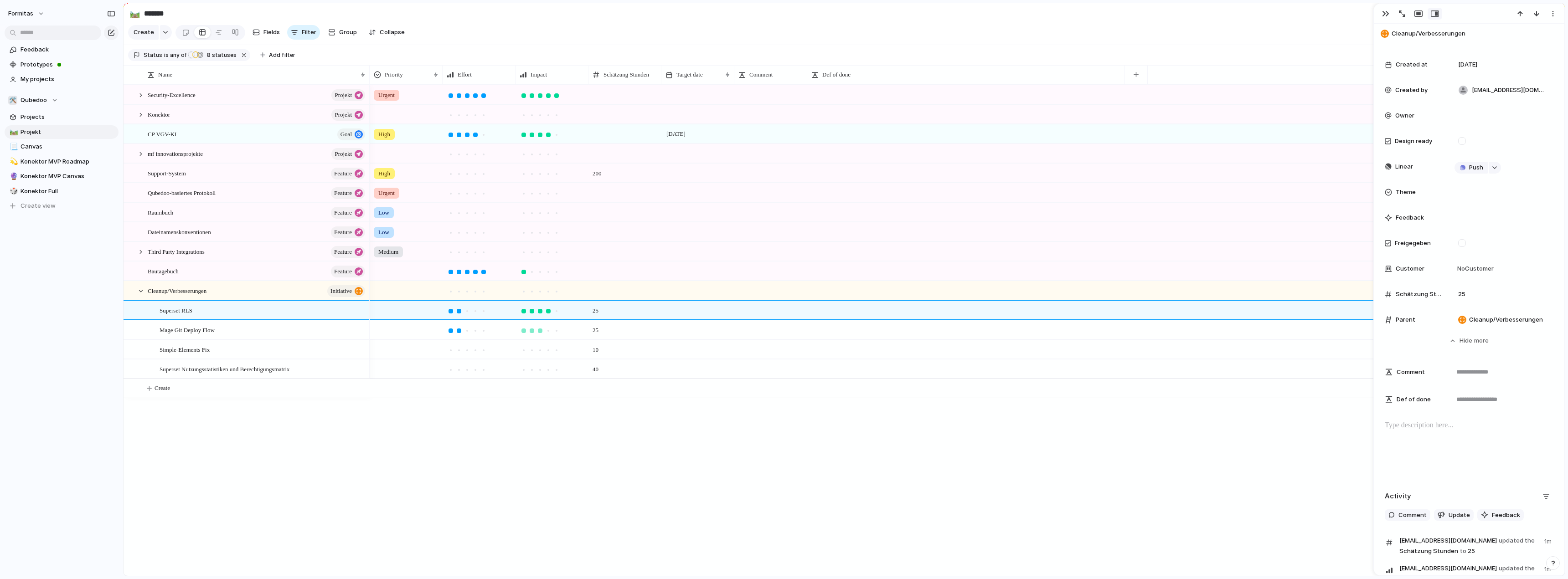
click at [543, 335] on div at bounding box center [540, 330] width 8 height 8
click at [459, 353] on div at bounding box center [458, 350] width 4 height 4
click at [452, 353] on div at bounding box center [450, 350] width 4 height 4
click at [547, 355] on div at bounding box center [548, 350] width 8 height 8
click at [471, 374] on div at bounding box center [475, 369] width 8 height 8
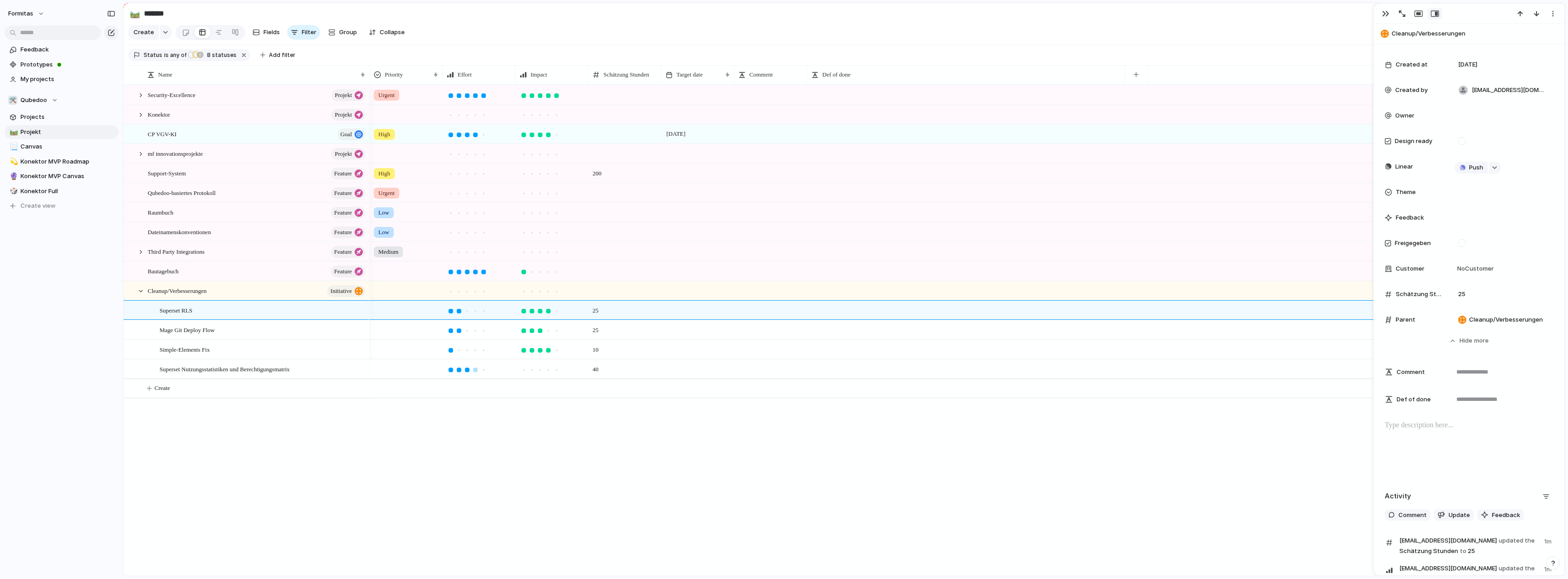
click at [466, 372] on div at bounding box center [467, 369] width 4 height 4
click at [531, 372] on div at bounding box center [531, 369] width 4 height 4
click at [478, 454] on div "Urgent High [DATE] High 200 Urgent Low Low Medium 25 25 10 40" at bounding box center [967, 330] width 1195 height 491
click at [136, 298] on div at bounding box center [132, 294] width 16 height 24
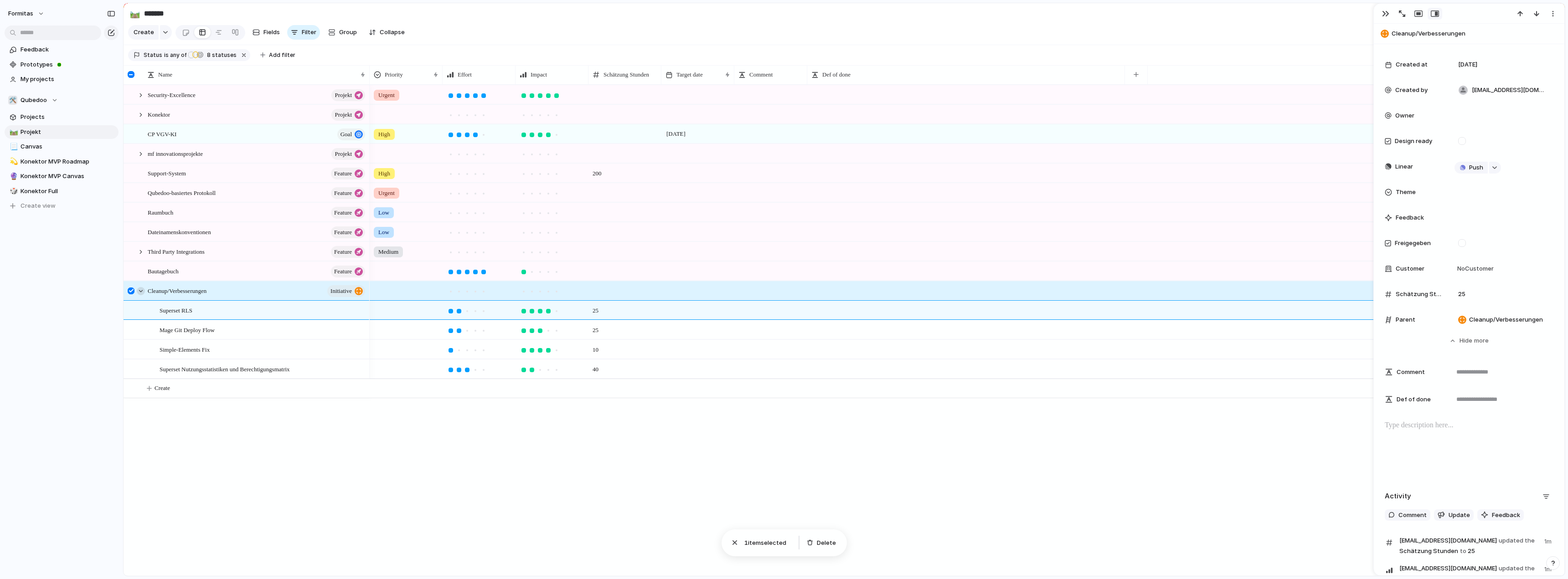
click at [139, 295] on div at bounding box center [141, 291] width 8 height 8
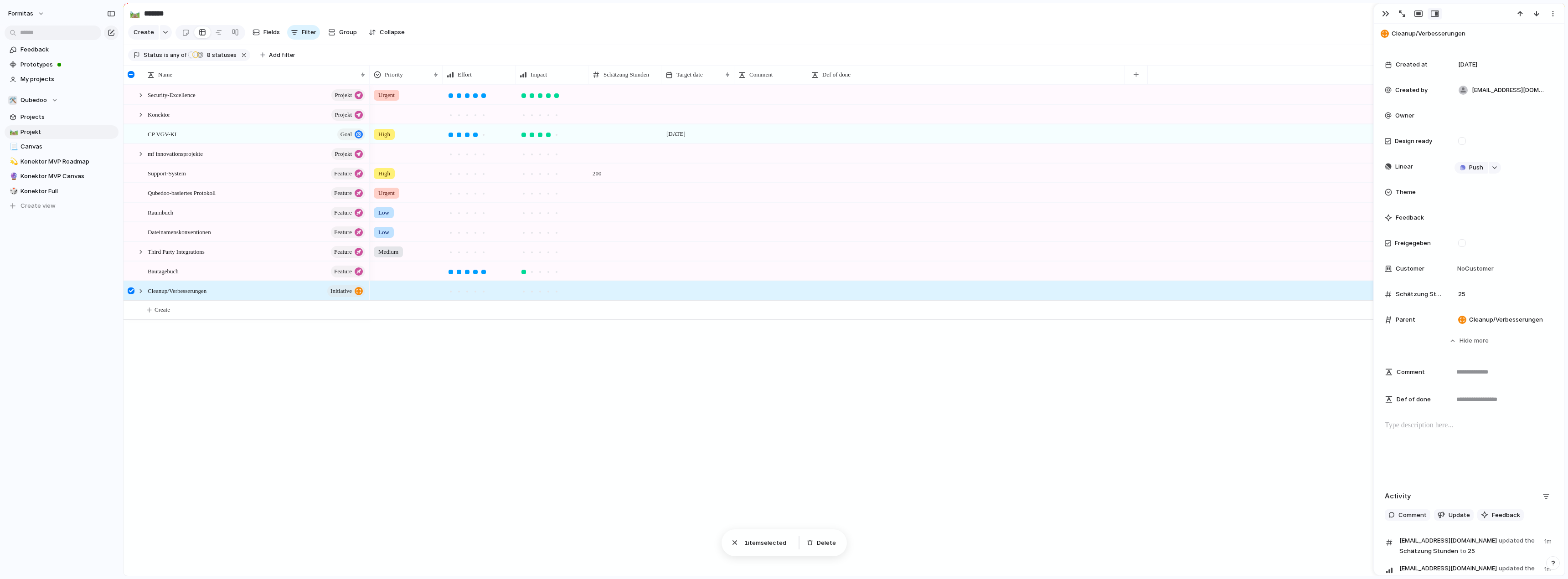
click at [131, 294] on div at bounding box center [131, 291] width 7 height 7
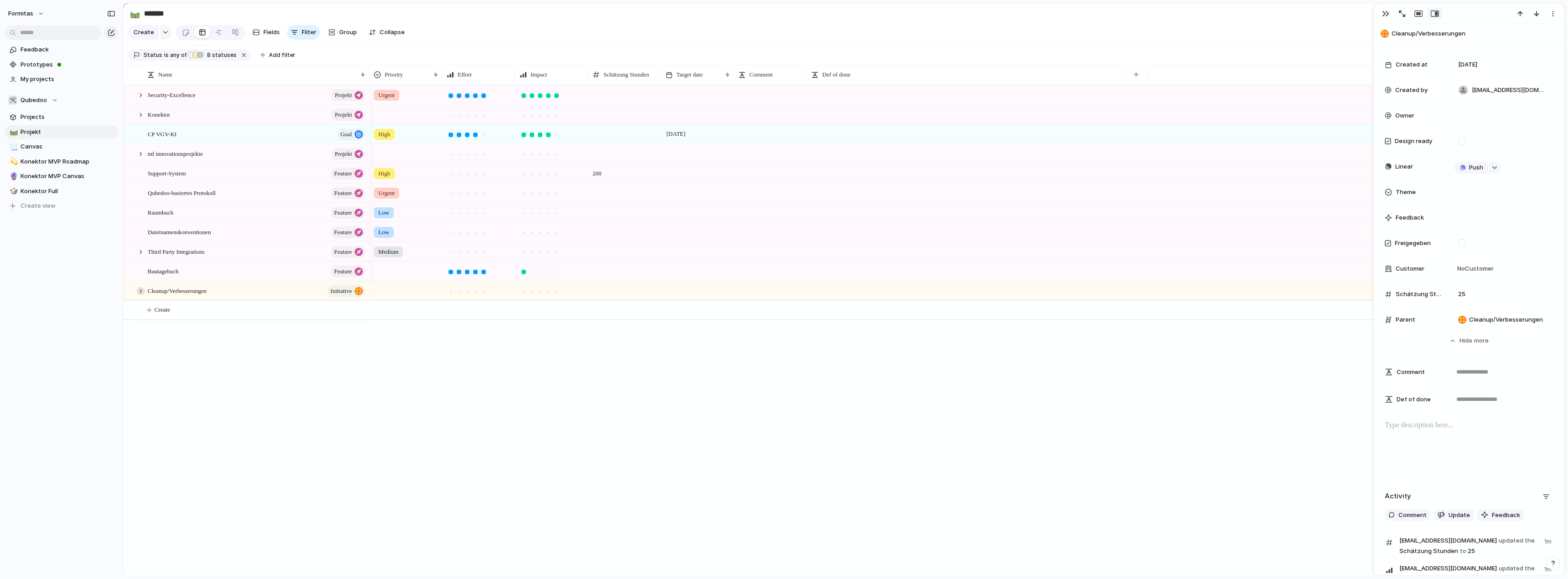
click at [142, 295] on div at bounding box center [141, 291] width 8 height 8
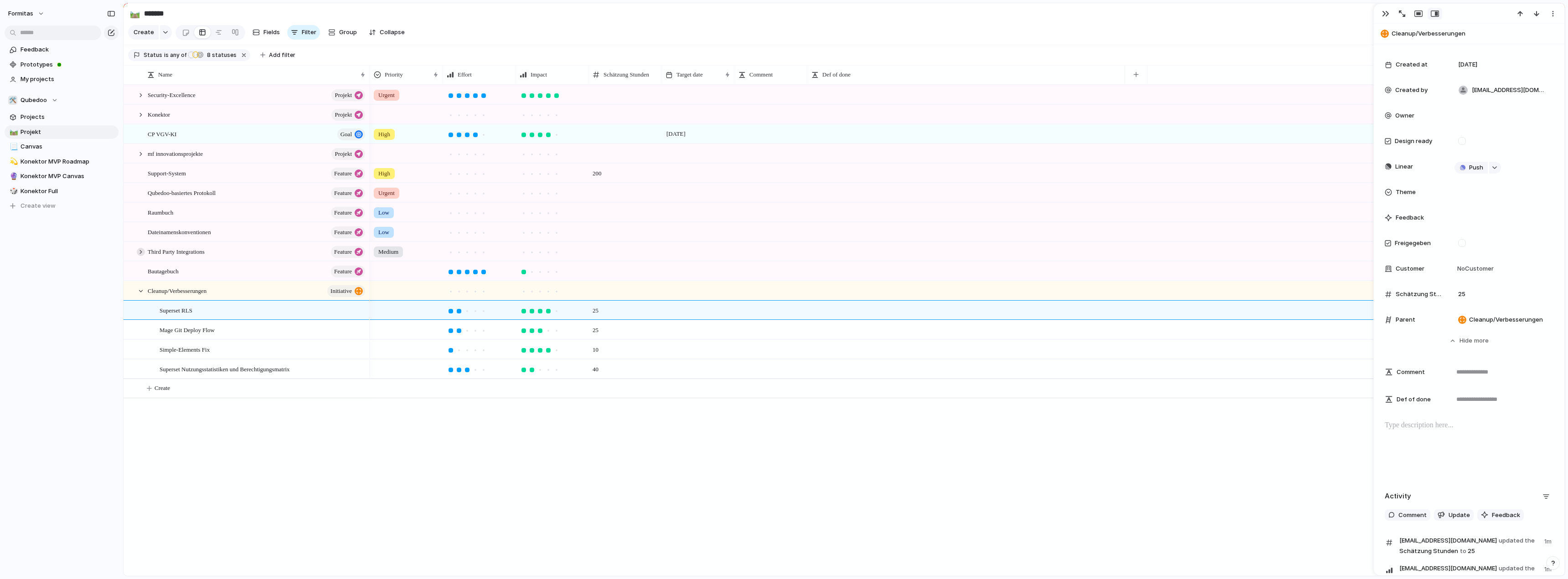
click at [141, 256] on div at bounding box center [141, 251] width 8 height 8
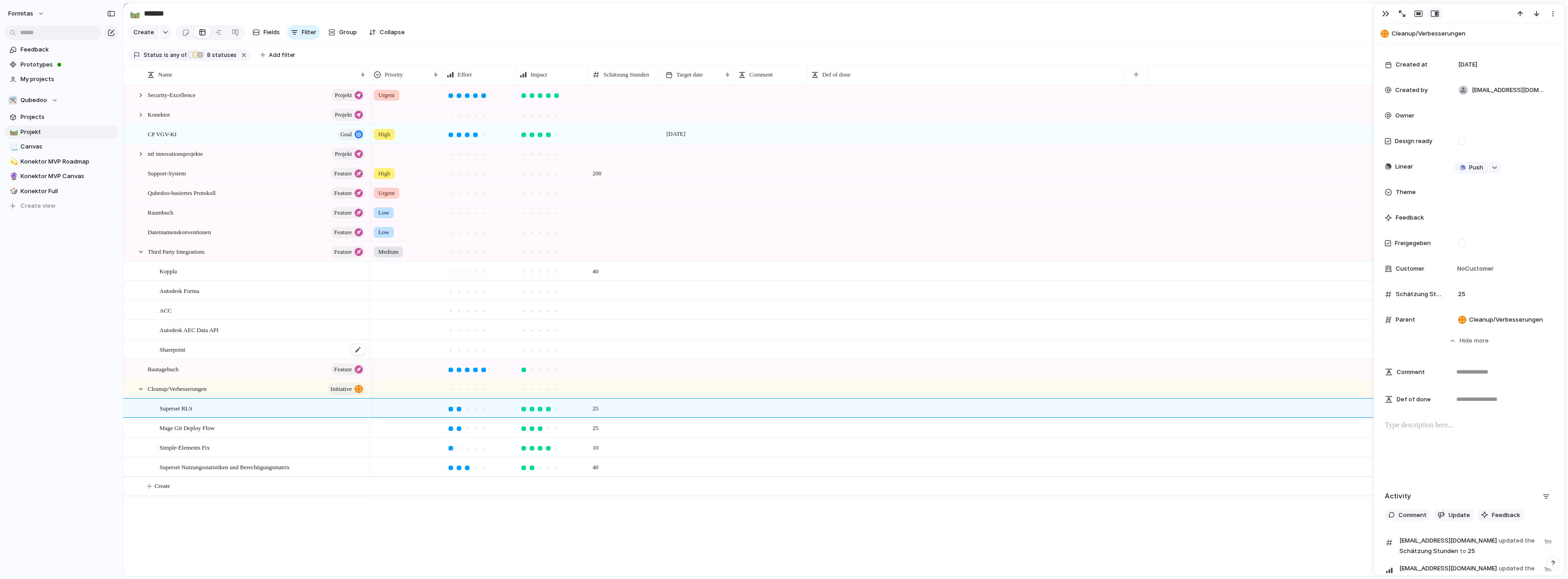
click at [217, 357] on div "Sharepoint" at bounding box center [263, 349] width 207 height 19
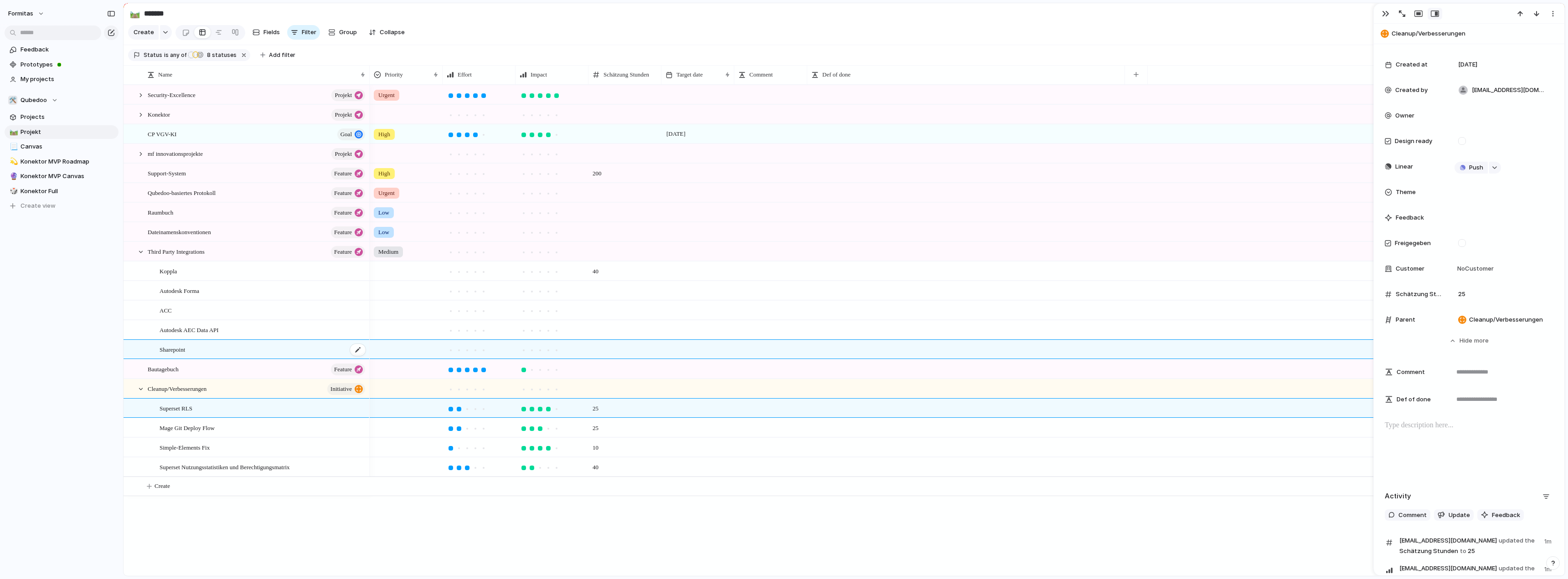
type textarea "**********"
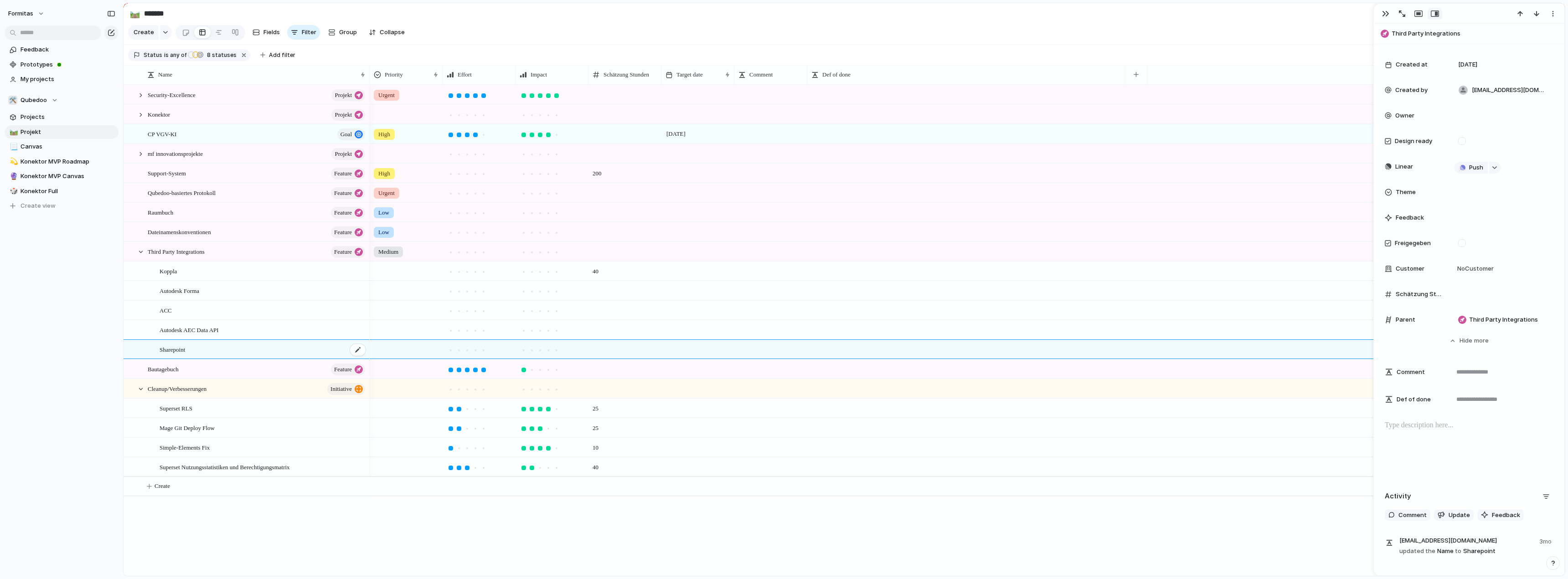
click at [217, 357] on div "Sharepoint" at bounding box center [263, 349] width 207 height 19
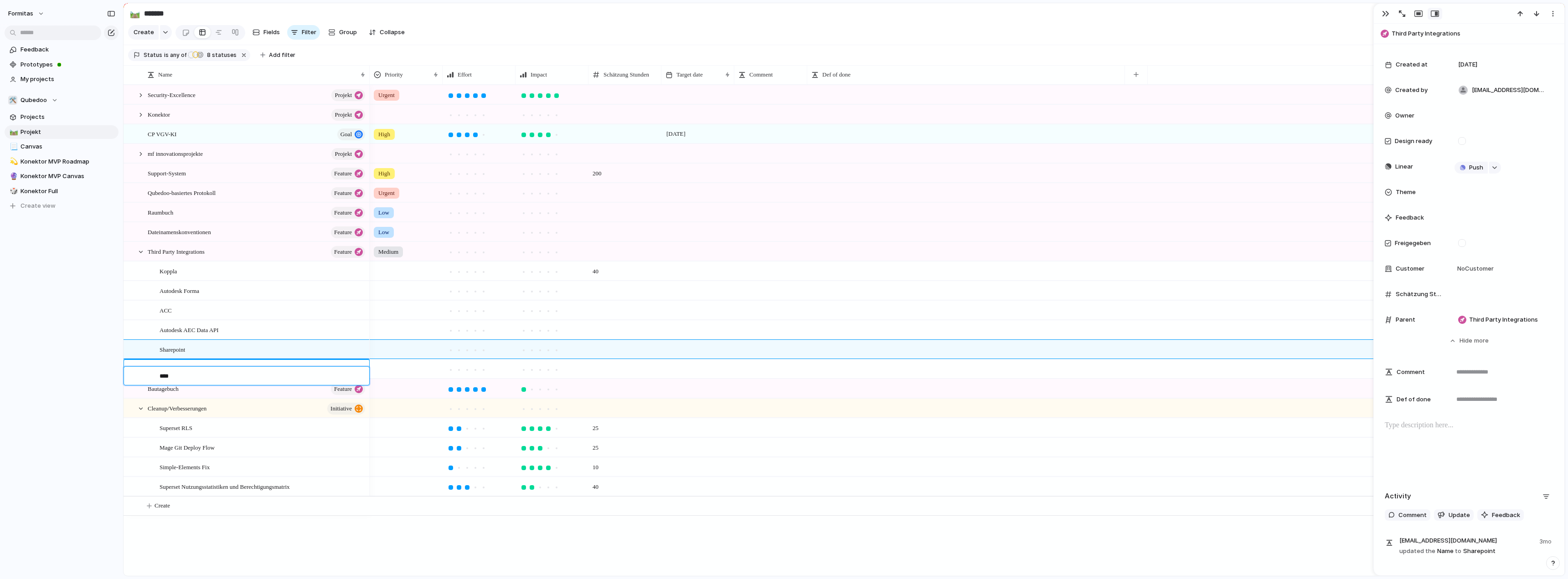
type textarea "*****"
click at [138, 256] on div at bounding box center [141, 251] width 8 height 8
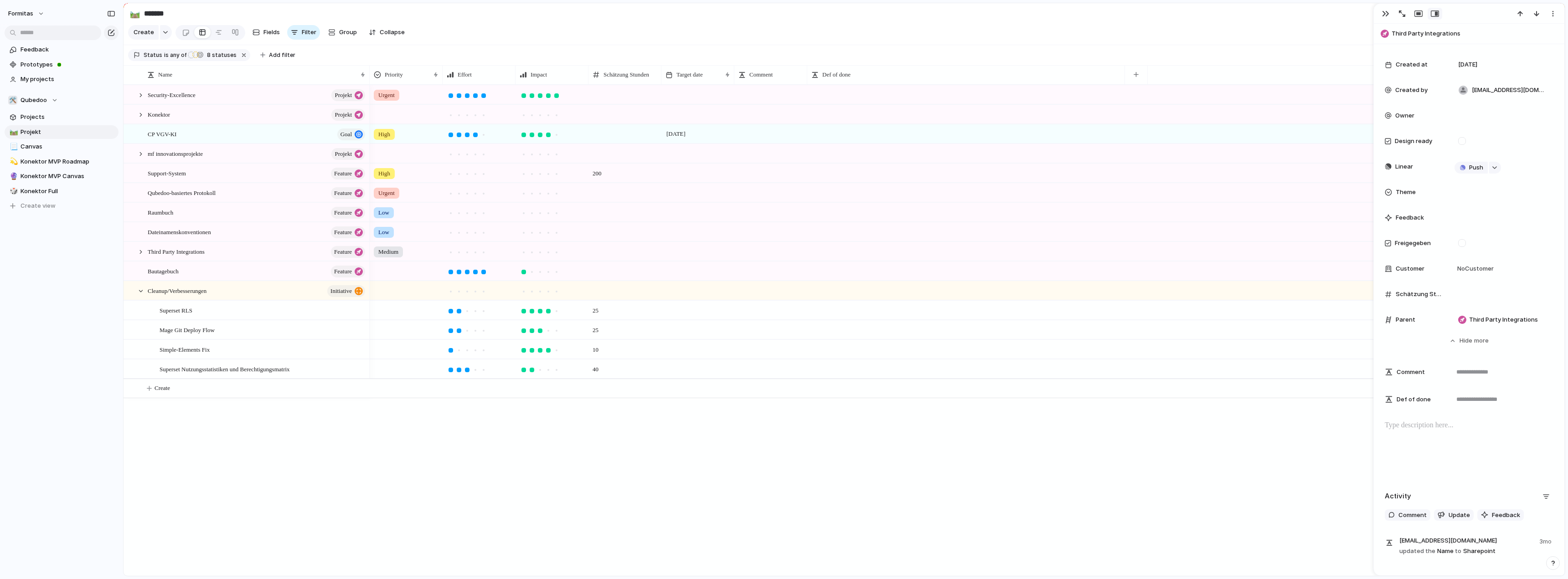
click at [383, 296] on div at bounding box center [406, 289] width 72 height 15
click at [393, 371] on div "Medium" at bounding box center [391, 367] width 32 height 11
click at [248, 466] on div "Security-Excellence Projekt Konektor Projekt CP VGV-KI goal mf innovationsproje…" at bounding box center [844, 330] width 1441 height 491
click at [138, 158] on div at bounding box center [141, 153] width 8 height 8
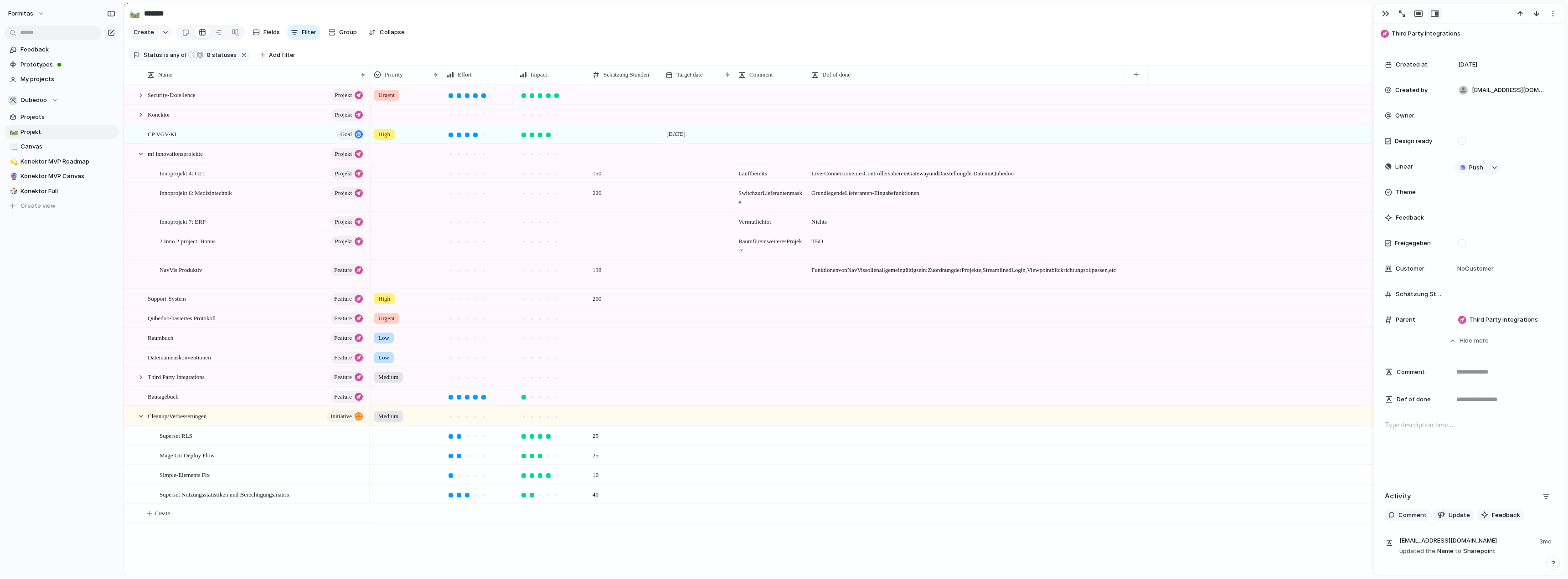
click at [394, 159] on div at bounding box center [406, 151] width 72 height 15
click at [391, 215] on span "High" at bounding box center [387, 213] width 13 height 9
click at [605, 178] on span "150" at bounding box center [625, 171] width 72 height 14
click at [605, 182] on input "***" at bounding box center [625, 175] width 72 height 22
click at [603, 198] on span "220" at bounding box center [625, 190] width 72 height 14
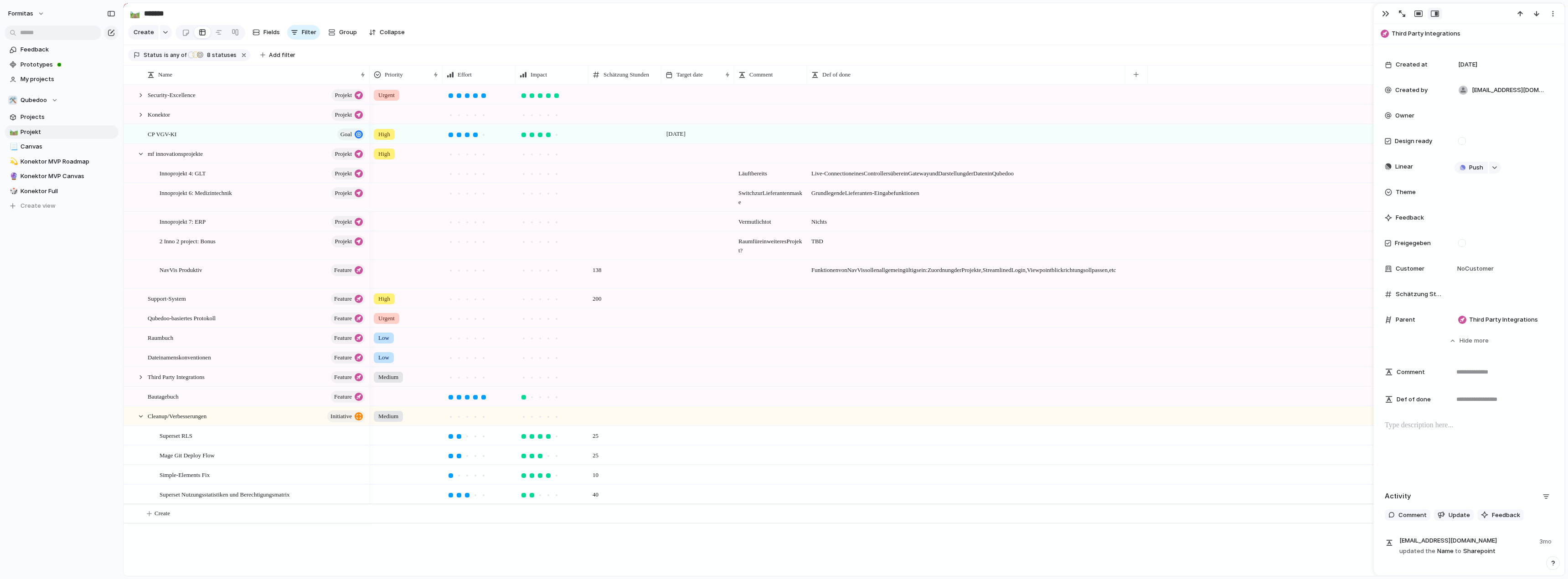
click at [601, 198] on input "***" at bounding box center [625, 195] width 72 height 22
click at [600, 275] on span "138" at bounding box center [625, 267] width 72 height 14
click at [611, 279] on input "***" at bounding box center [625, 271] width 72 height 22
click at [90, 299] on div "Formitas Feedback Prototypes My projects 🛠️ Qubedoo Projects 🛤️ Projekt 📃 Canva…" at bounding box center [61, 290] width 123 height 579
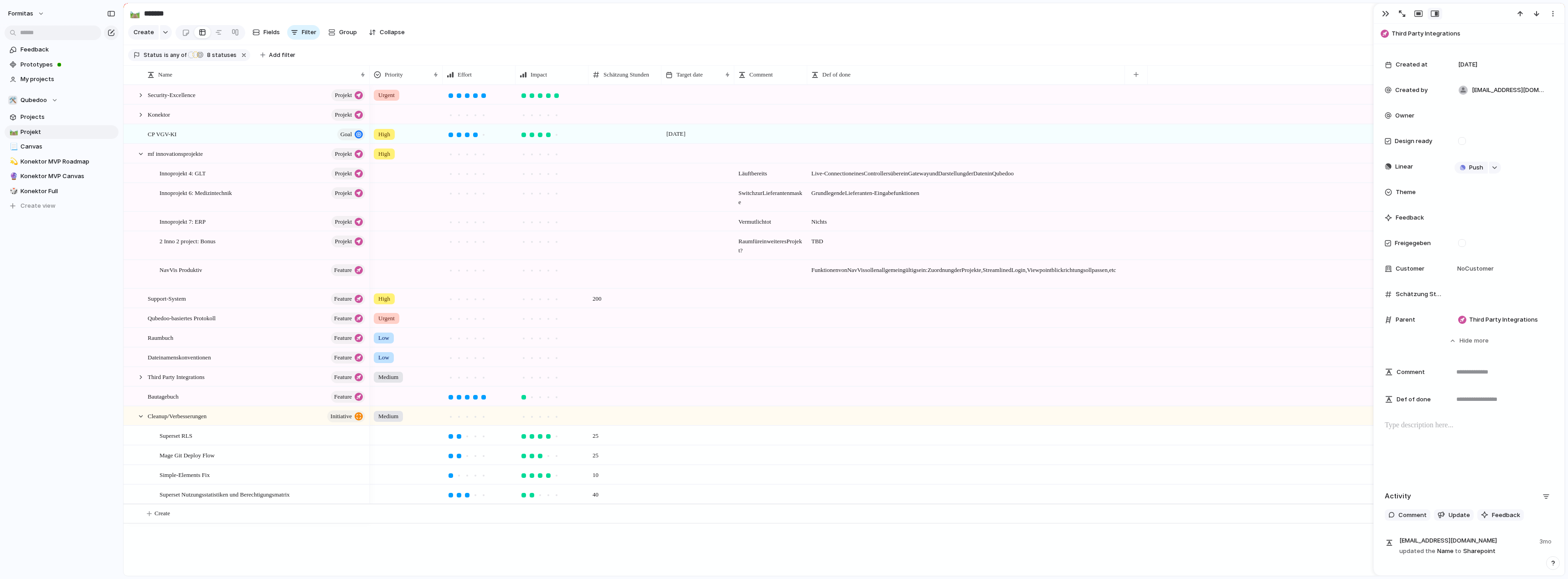
click at [623, 161] on div at bounding box center [625, 153] width 73 height 19
click at [141, 99] on div at bounding box center [141, 95] width 8 height 8
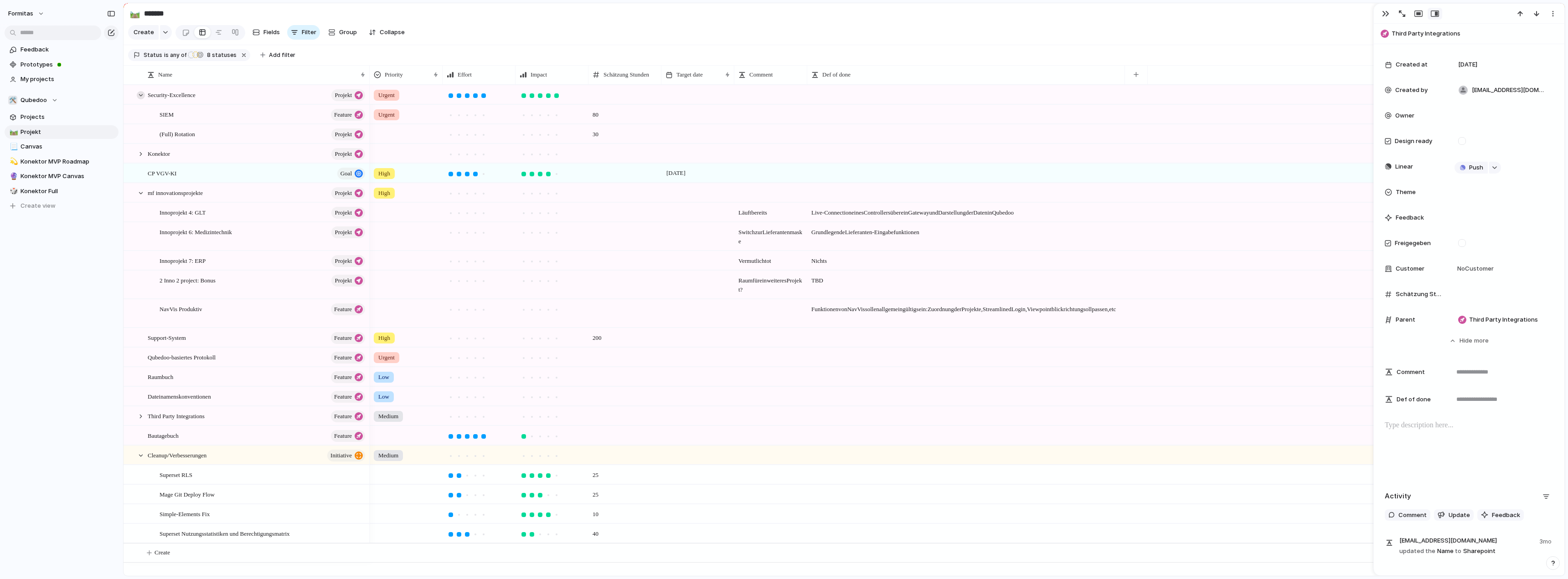
click at [141, 99] on div at bounding box center [141, 95] width 8 height 8
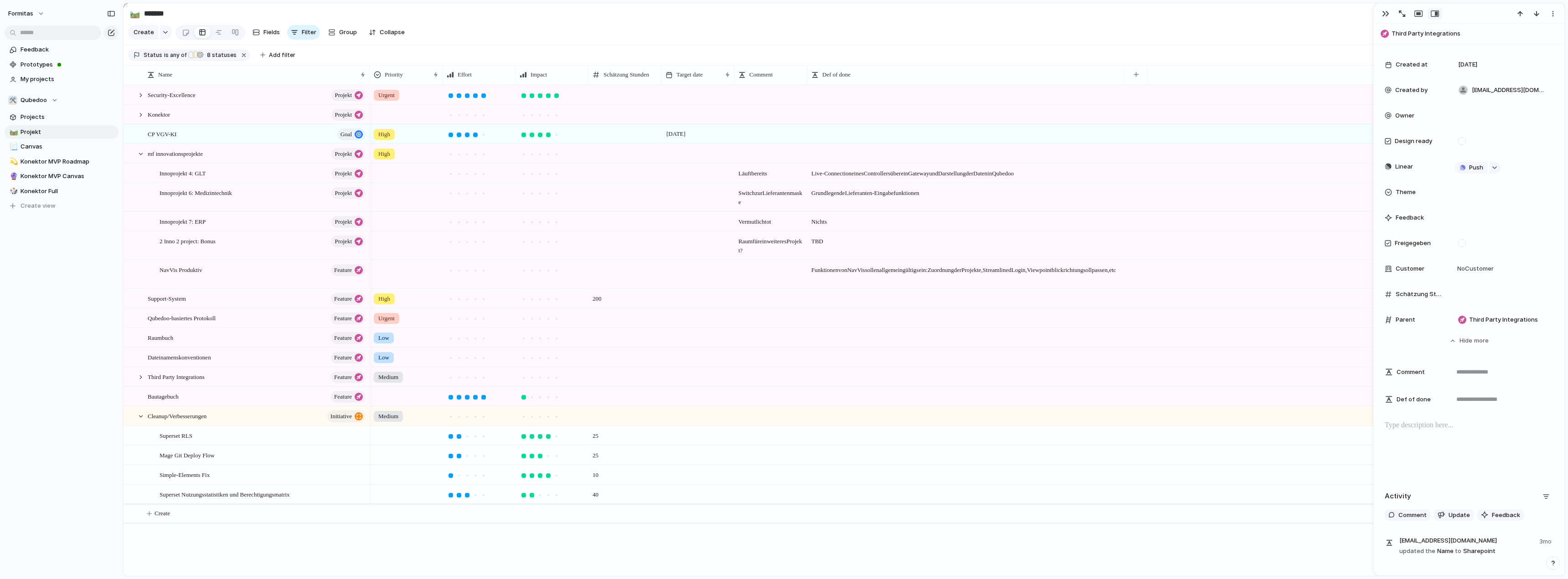
click at [696, 103] on div at bounding box center [698, 94] width 73 height 19
click at [800, 144] on button "Go to the Next Month" at bounding box center [798, 144] width 13 height 13
click at [735, 254] on button "31" at bounding box center [737, 259] width 16 height 16
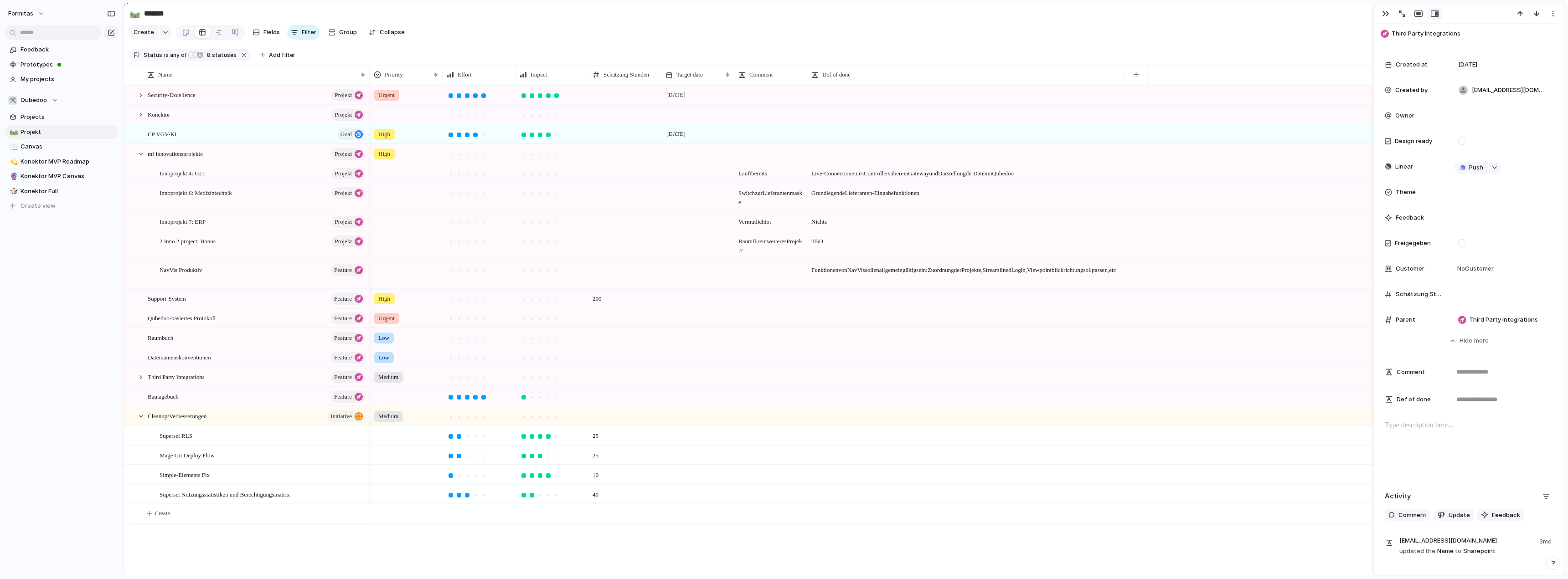
click at [679, 120] on div at bounding box center [698, 114] width 73 height 19
click at [614, 182] on div at bounding box center [625, 173] width 73 height 19
type input "**"
click at [628, 208] on div at bounding box center [625, 197] width 73 height 28
type input "**"
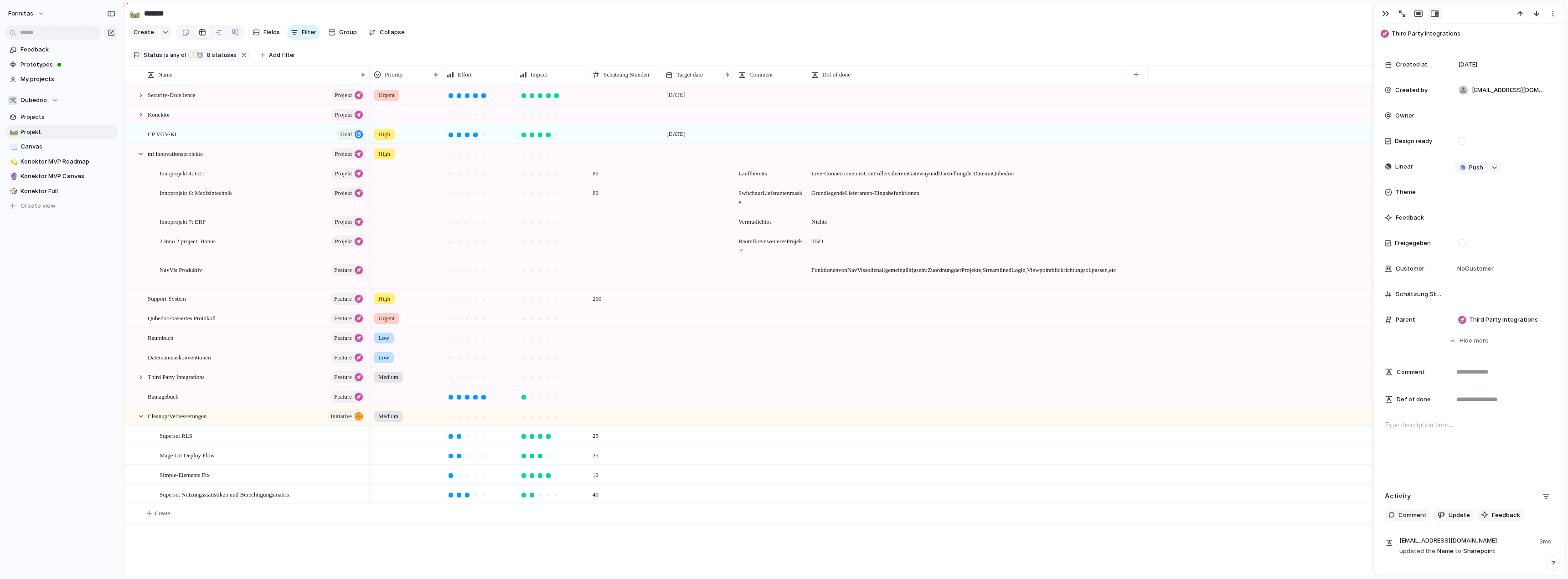
click at [613, 217] on span at bounding box center [625, 215] width 72 height 5
click at [39, 290] on div "Formitas Feedback Prototypes My projects 🛠️ Qubedoo Projects 🛤️ Projekt 📃 Canva…" at bounding box center [61, 290] width 123 height 579
click at [663, 288] on div at bounding box center [698, 274] width 73 height 28
click at [600, 284] on div at bounding box center [625, 274] width 73 height 28
type input "***"
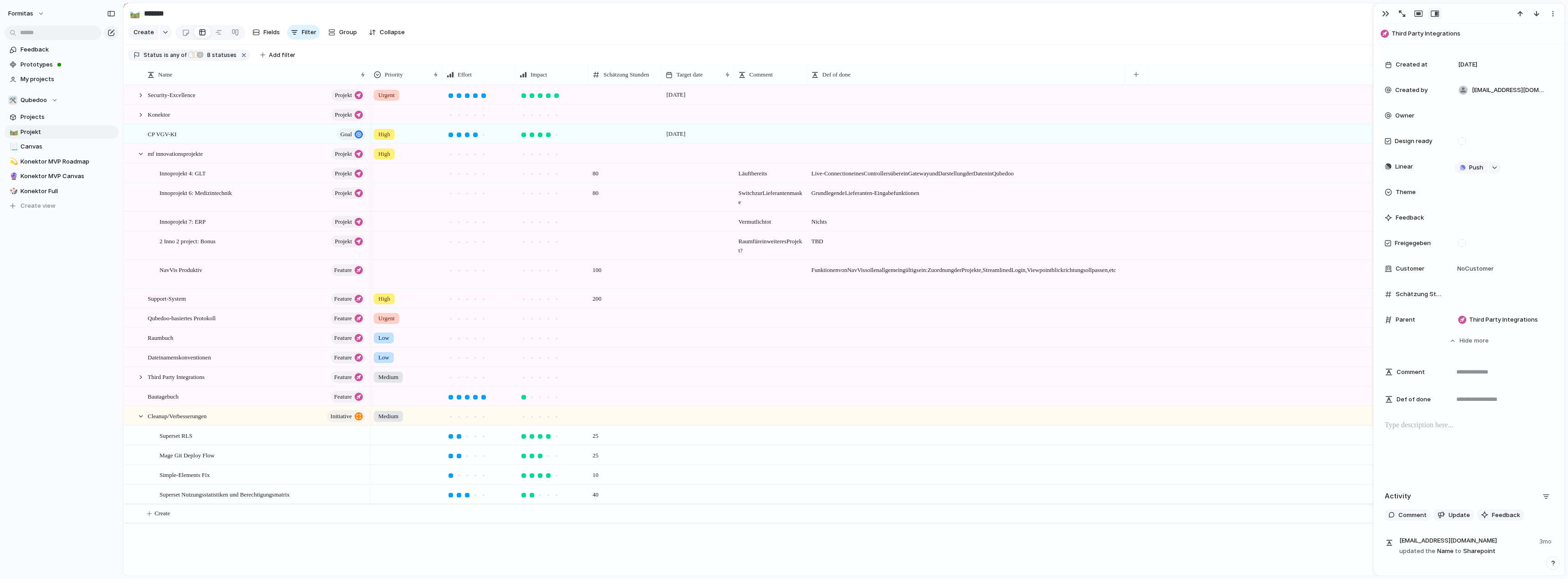
click at [19, 364] on div "Formitas Feedback Prototypes My projects 🛠️ Qubedoo Projects 🛤️ Projekt 📃 Canva…" at bounding box center [61, 290] width 123 height 579
click at [592, 322] on div at bounding box center [625, 317] width 73 height 19
type input "*"
type input "**"
click at [611, 353] on span at bounding box center [625, 350] width 72 height 5
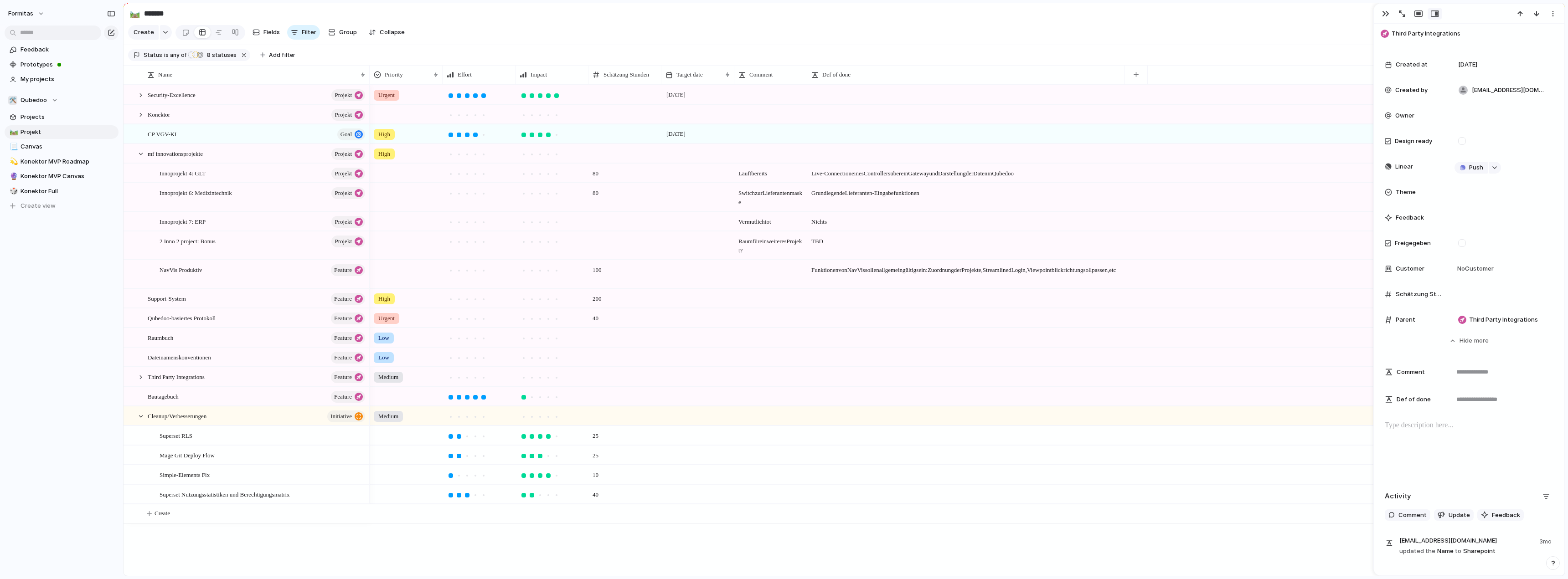
click at [72, 407] on div "Formitas Feedback Prototypes My projects 🛠️ Qubedoo Projects 🛤️ Projekt 📃 Canva…" at bounding box center [61, 290] width 123 height 579
click at [142, 99] on div at bounding box center [141, 95] width 8 height 8
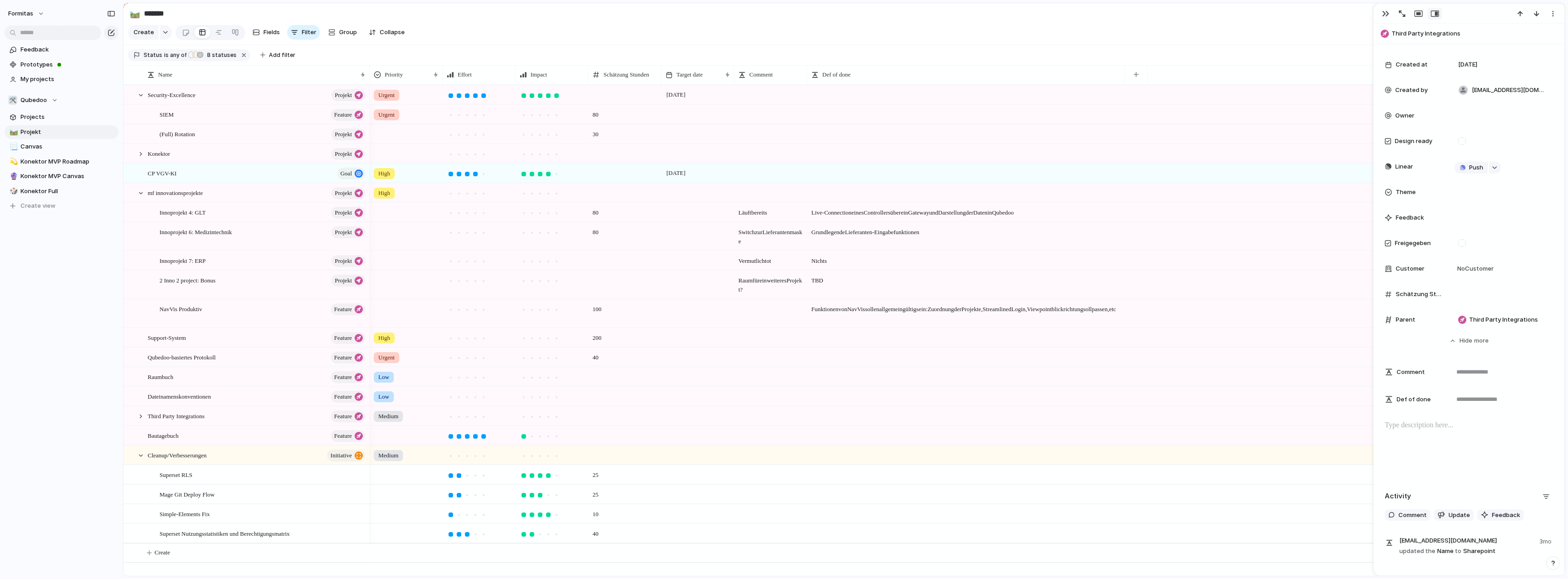
click at [615, 91] on span at bounding box center [625, 88] width 72 height 5
click at [707, 19] on section "🛤️ ******* 3 Share" at bounding box center [844, 13] width 1441 height 21
click at [813, 115] on div at bounding box center [966, 110] width 317 height 10
type textarea "**********"
click at [863, 130] on span at bounding box center [966, 127] width 317 height 5
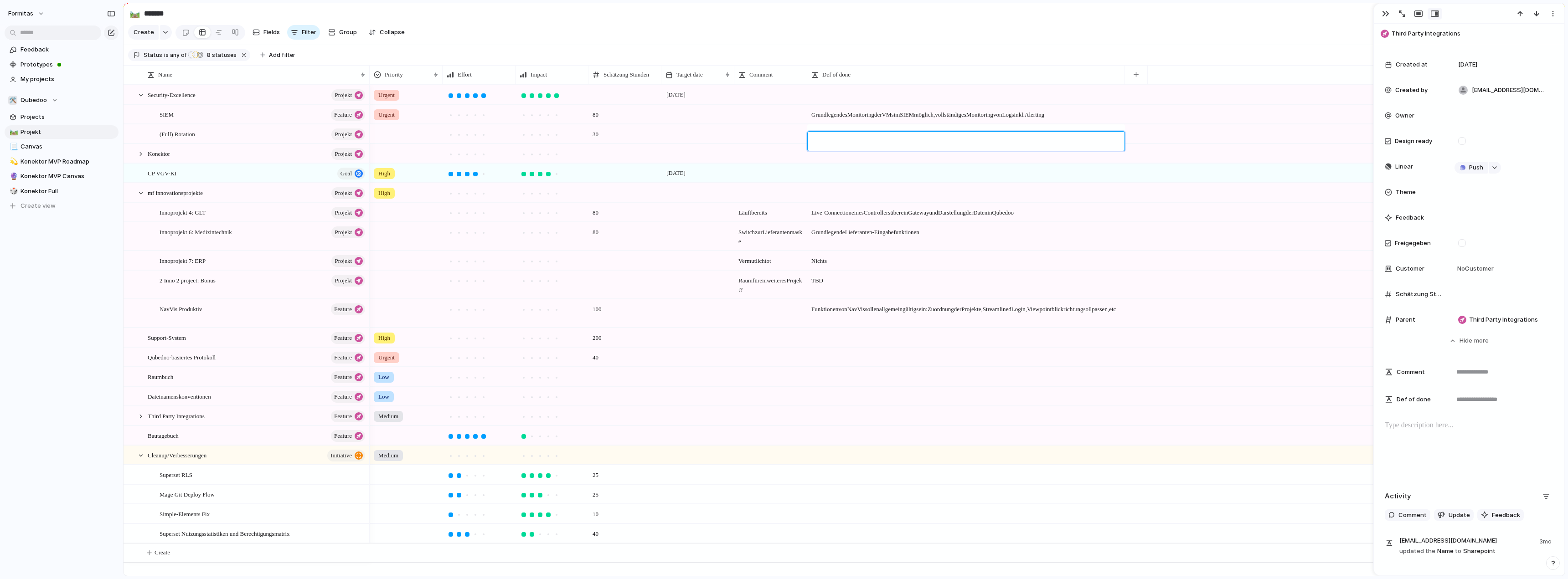
click at [828, 135] on div at bounding box center [965, 140] width 314 height 19
click at [828, 142] on textarea at bounding box center [967, 142] width 310 height 11
type textarea "*"
type textarea "**********"
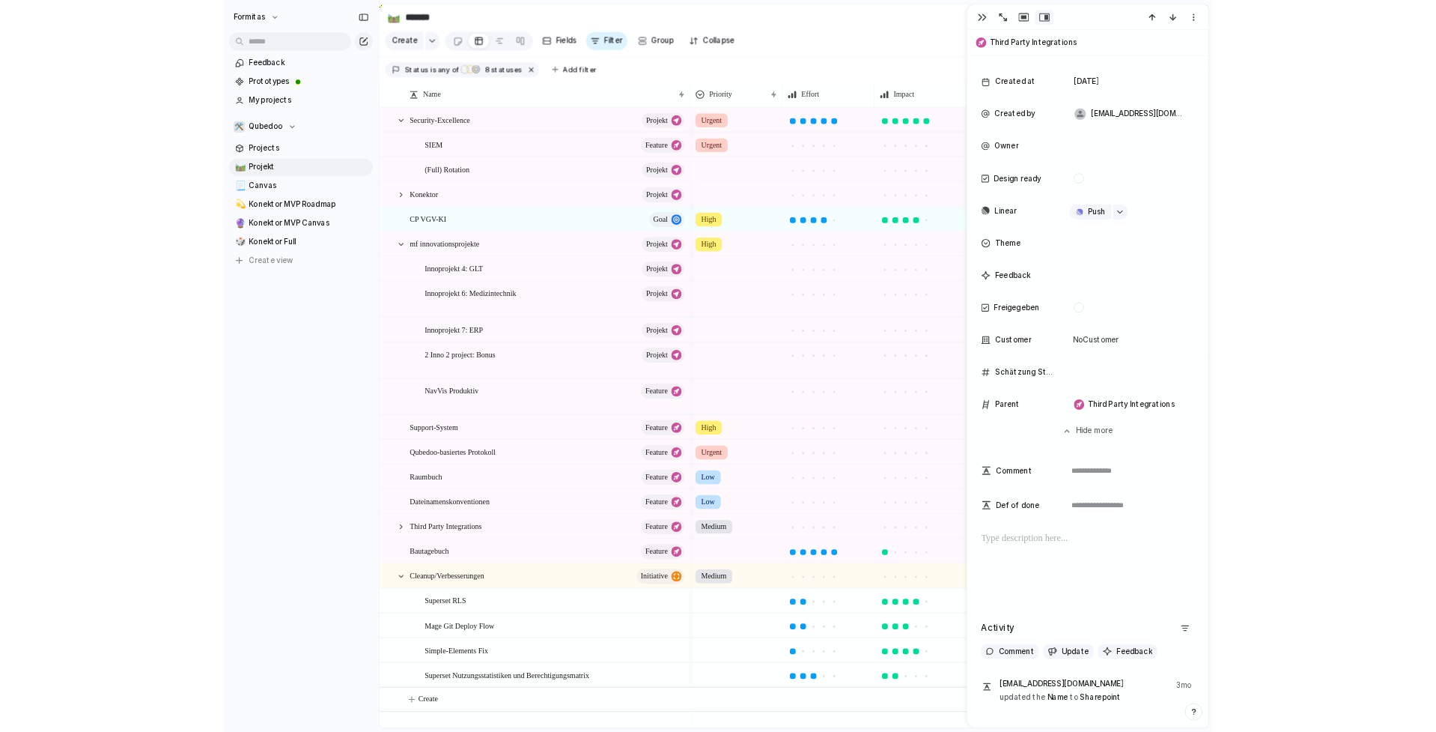
scroll to position [0, 604]
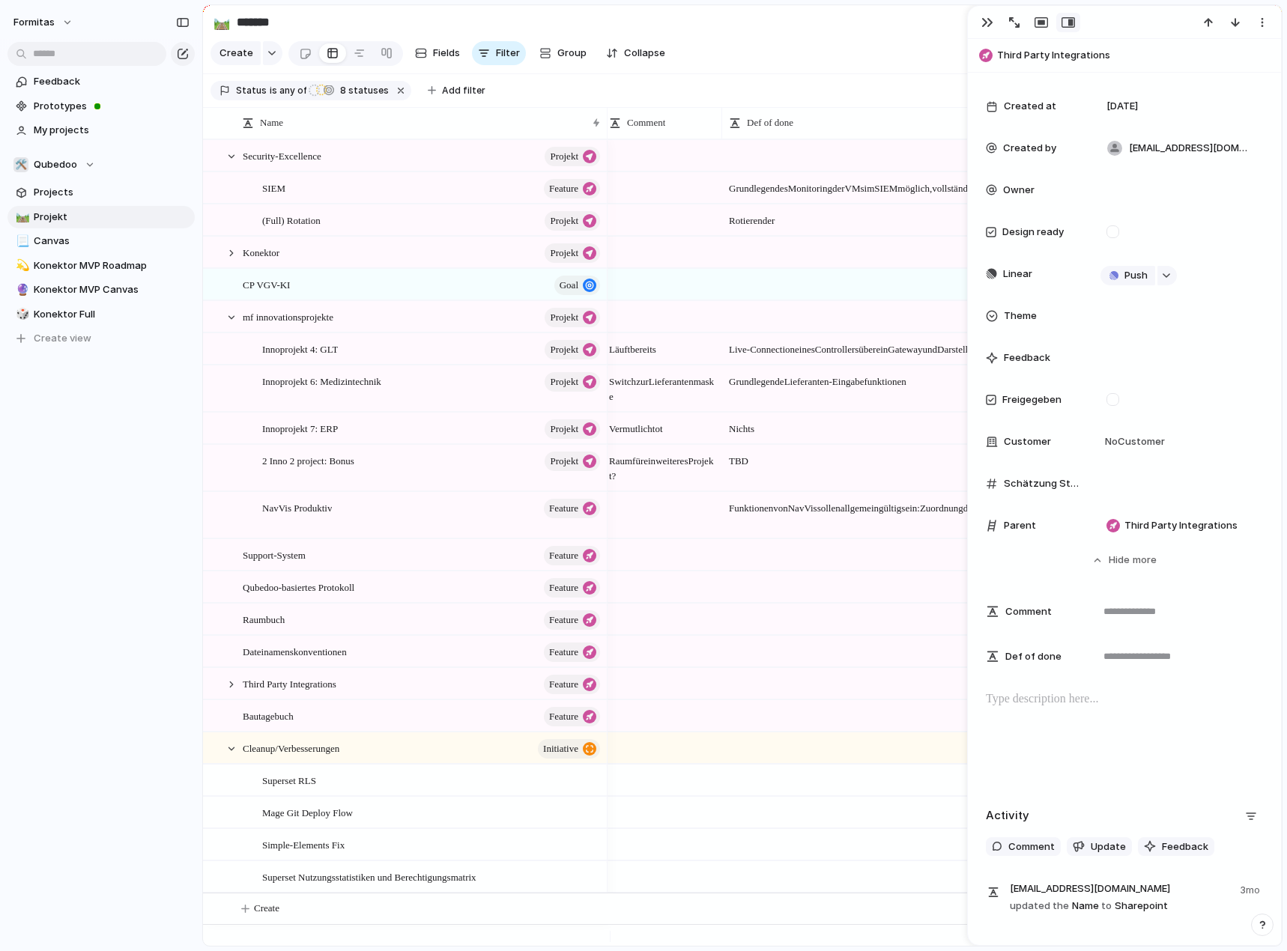
click at [798, 64] on section "Create Fields Filter Group Zoom Collapse Linear Clear Save for everyone" at bounding box center [742, 56] width 1078 height 36
click at [989, 28] on div "button" at bounding box center [987, 22] width 12 height 12
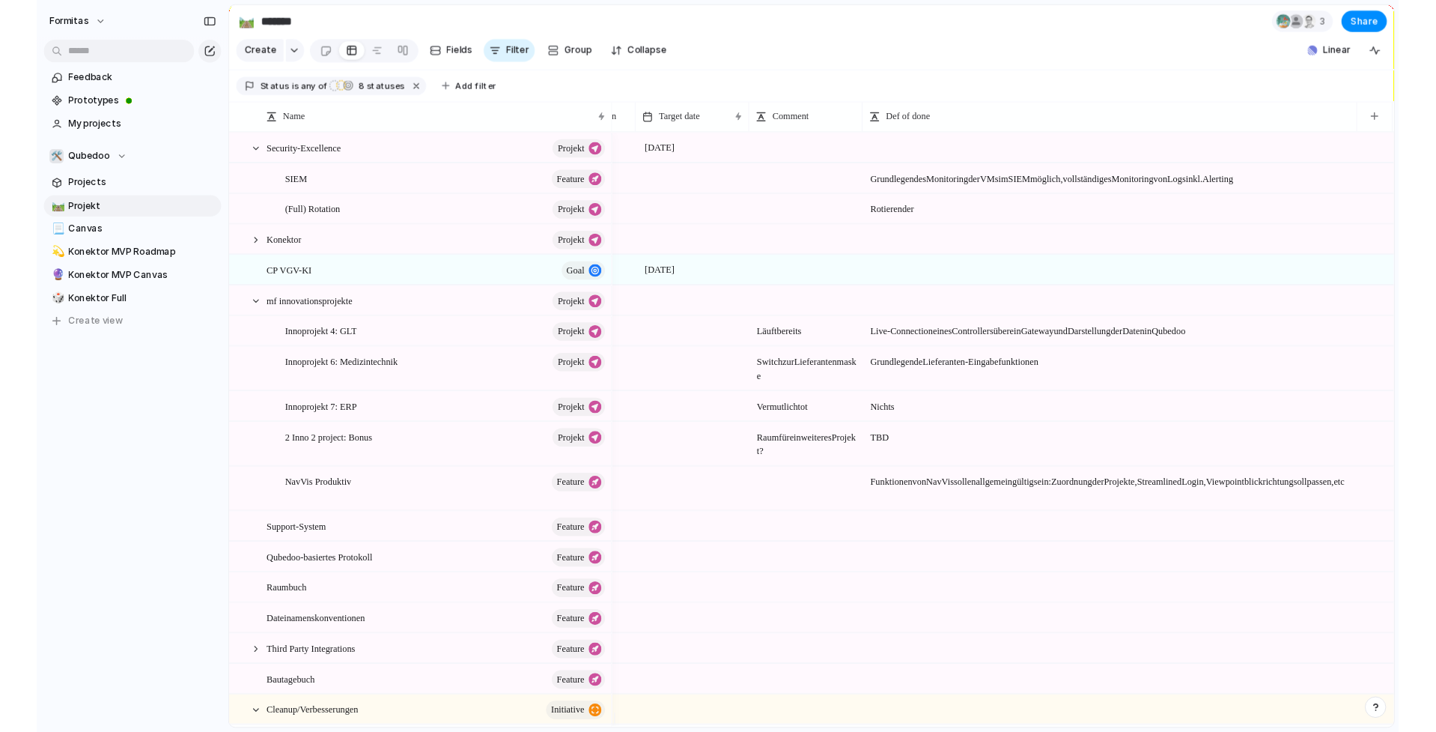
scroll to position [0, 453]
